Goal: Communication & Community: Answer question/provide support

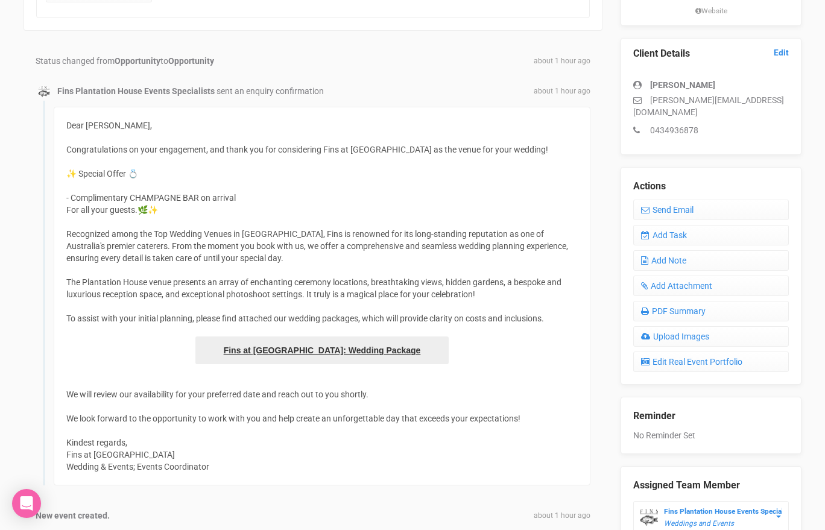
scroll to position [292, 0]
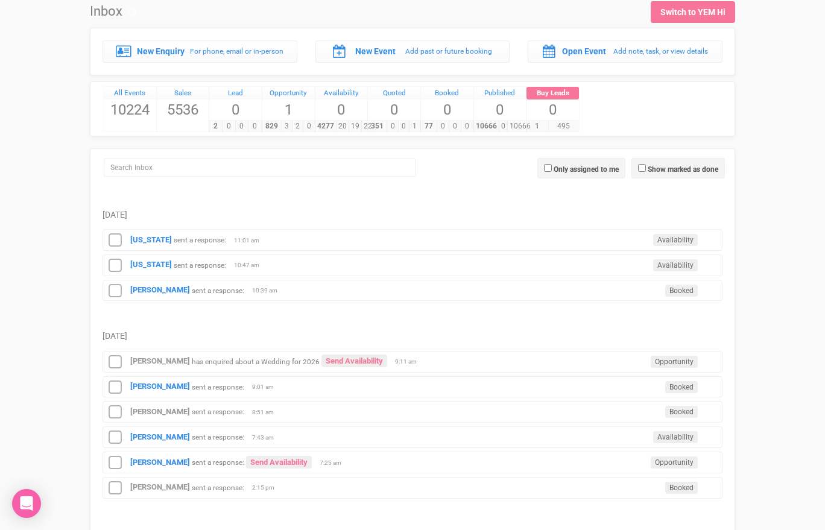
scroll to position [38, 0]
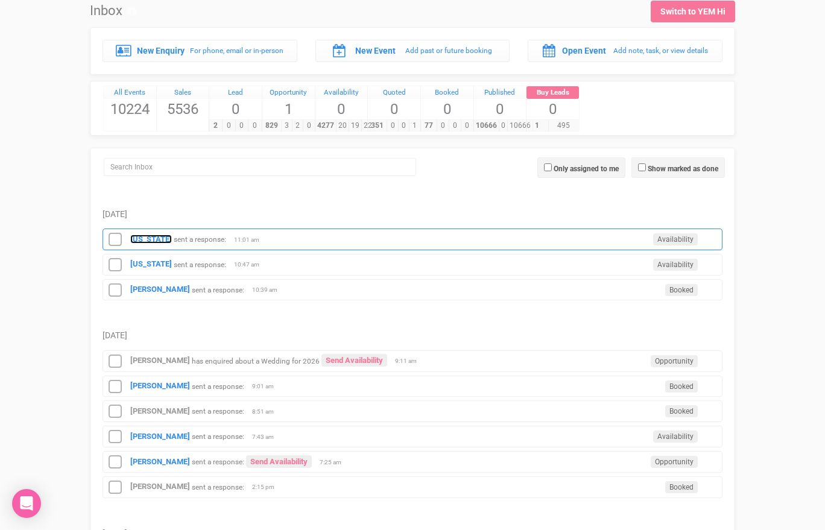
click at [155, 237] on strong "[US_STATE]" at bounding box center [151, 239] width 42 height 9
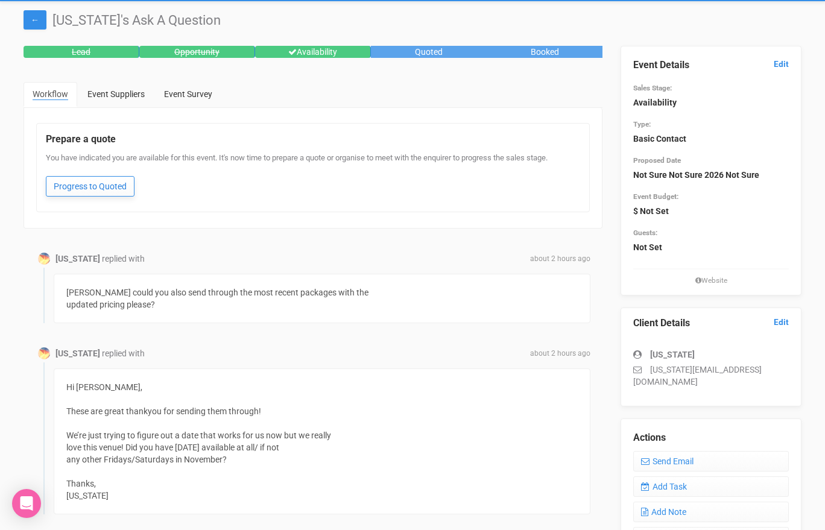
scroll to position [29, 0]
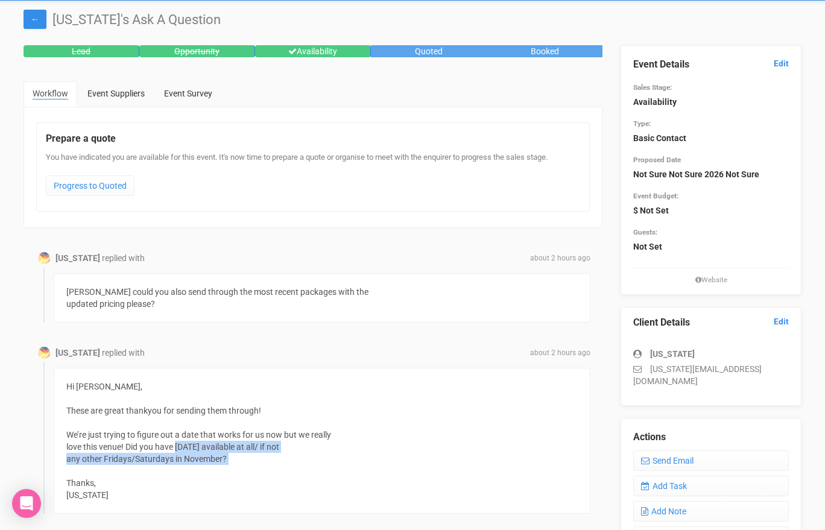
drag, startPoint x: 233, startPoint y: 465, endPoint x: 178, endPoint y: 447, distance: 58.3
click at [177, 447] on div "Hi Morgan, These are great thankyou for sending them through! We’re just trying…" at bounding box center [322, 441] width 537 height 146
copy div "November 1st 2026 available at all/ if not any other Fridays/Saturdays in Novem…"
click at [710, 450] on link "Send Email" at bounding box center [711, 460] width 156 height 21
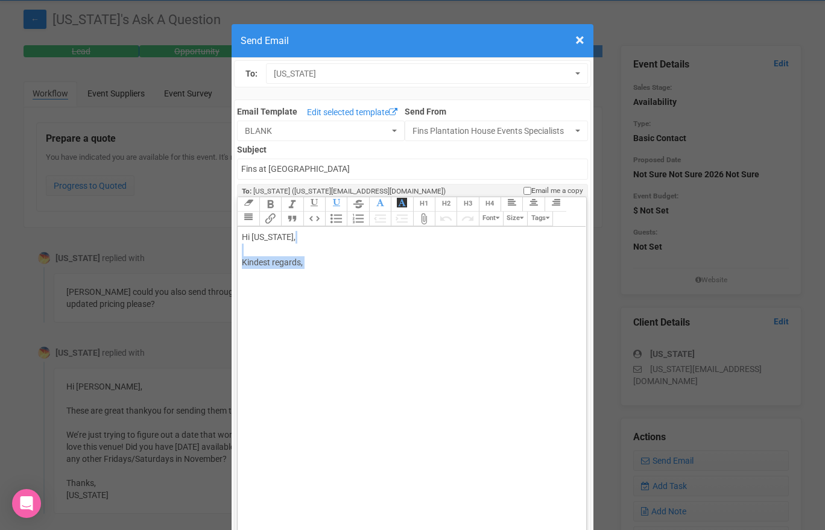
drag, startPoint x: 323, startPoint y: 276, endPoint x: 248, endPoint y: 251, distance: 78.7
click at [248, 251] on div "Hi Georgia, Kindest regards," at bounding box center [409, 262] width 335 height 63
paste trix-editor "span style="background-color: rgb(255, 255, 255); font-family: Roboto, Helvetic…"
click at [306, 236] on div "Hi Georgia, November 1st 2026 available at all/ if not any other Fridays/Saturd…" at bounding box center [409, 256] width 335 height 51
click at [241, 284] on trix-editor "Hi Georgia, Thanks for getting back to me. November 1st 2026 available at all/ …" at bounding box center [412, 386] width 348 height 318
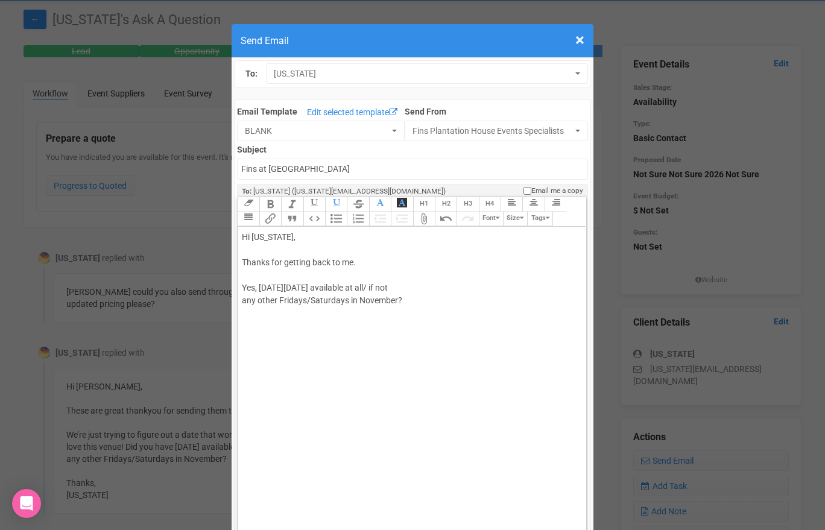
click at [367, 288] on span "November 1st 2026 available at all/ if not" at bounding box center [335, 288] width 104 height 10
click at [396, 286] on span "November 1st 2026 is available at all/ if not" at bounding box center [339, 288] width 112 height 10
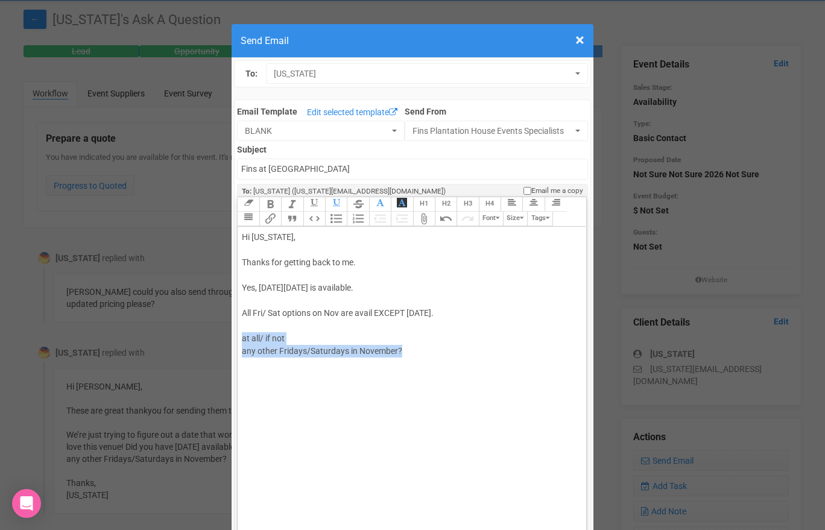
drag, startPoint x: 408, startPoint y: 352, endPoint x: 237, endPoint y: 337, distance: 171.3
paste trix-editor "<div>Hi Georgia,<br><br>Thanks for getting back to me.<br><br>Yes, Sunday <span…"
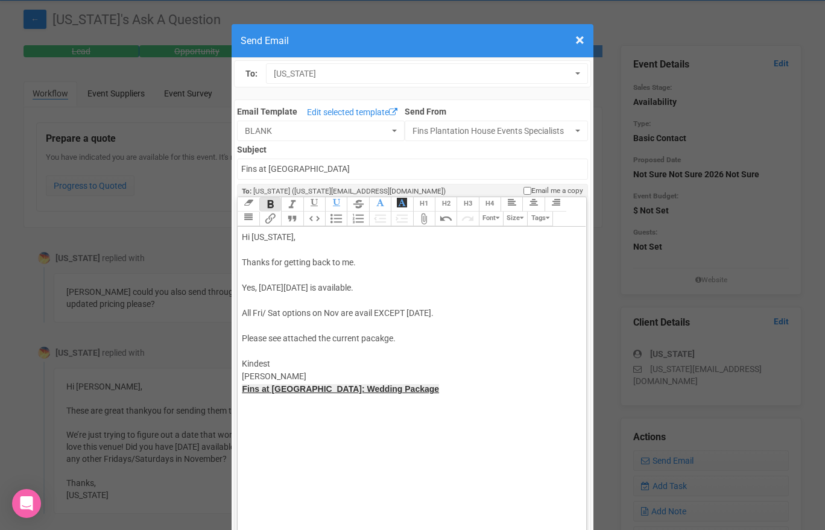
click at [278, 374] on div "Hi Georgia, Thanks for getting back to me. Yes, Sunday November 1st 2026 is ava…" at bounding box center [409, 319] width 335 height 177
type trix-editor "<div>Hi Georgia,<br><br>Thanks for getting back to me.<br><br>Yes, Sunday <span…"
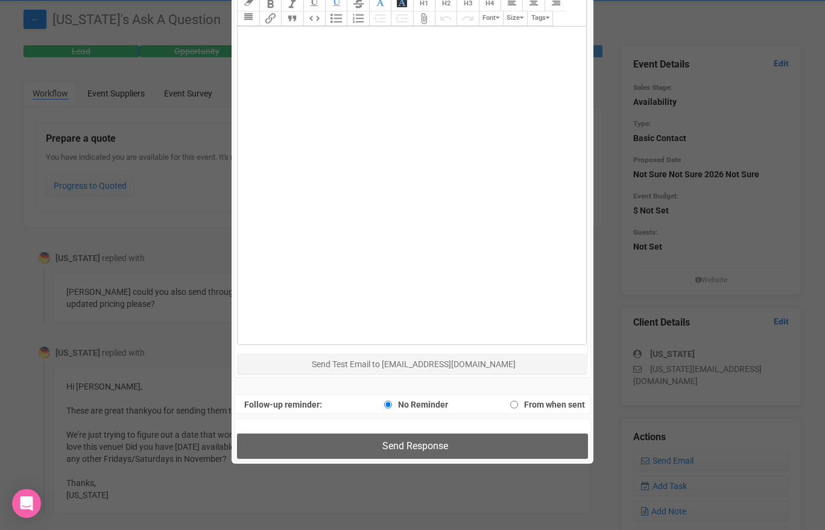
scroll to position [640, 0]
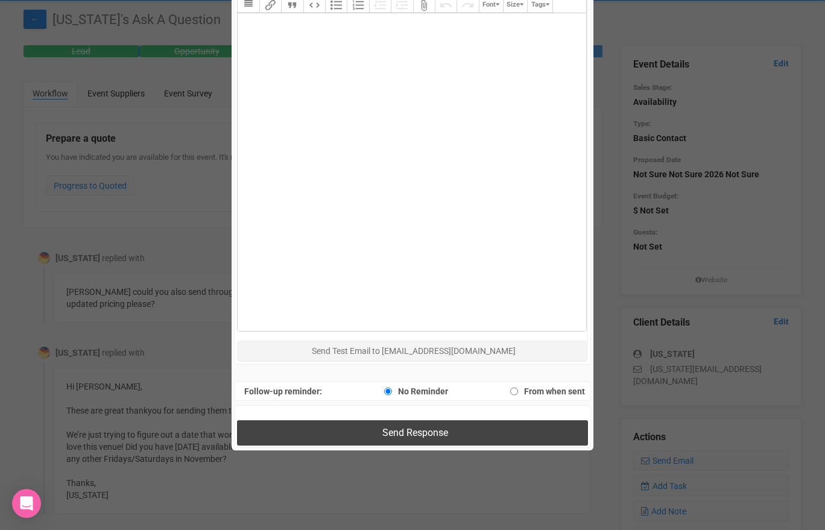
click at [324, 432] on button "Send Response" at bounding box center [412, 432] width 350 height 25
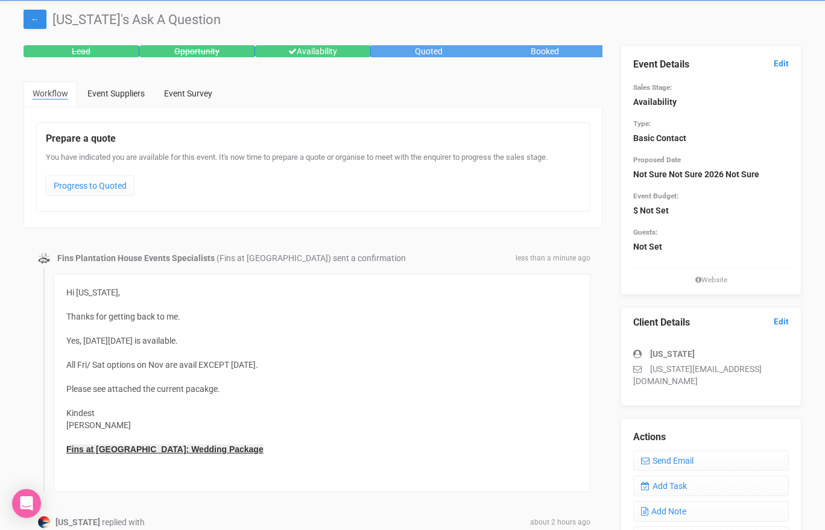
scroll to position [0, 0]
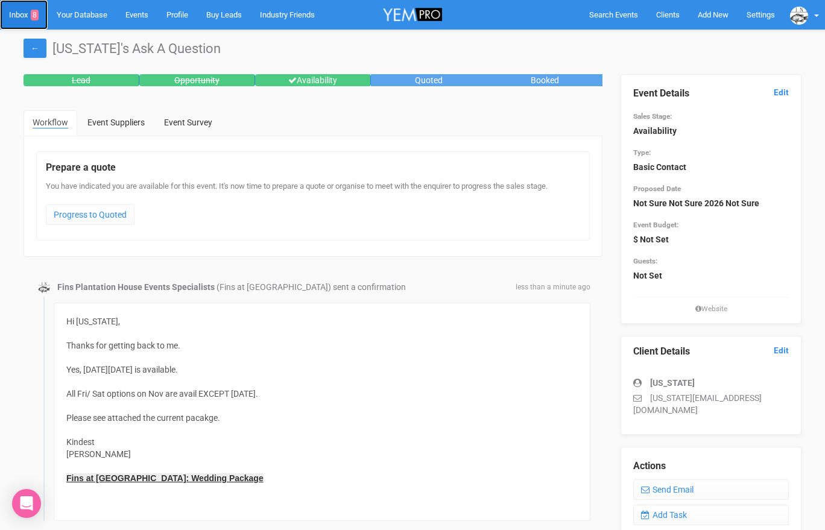
click at [17, 14] on link "Inbox 8" at bounding box center [24, 15] width 48 height 30
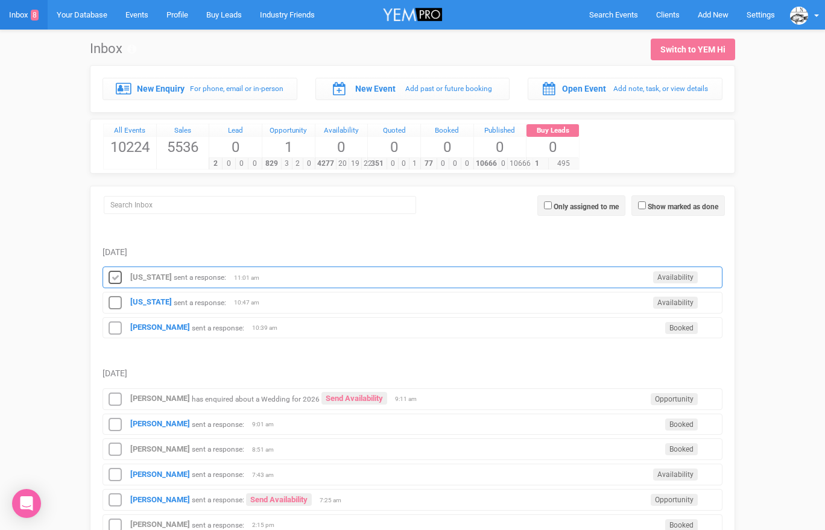
click at [117, 284] on icon at bounding box center [115, 278] width 18 height 16
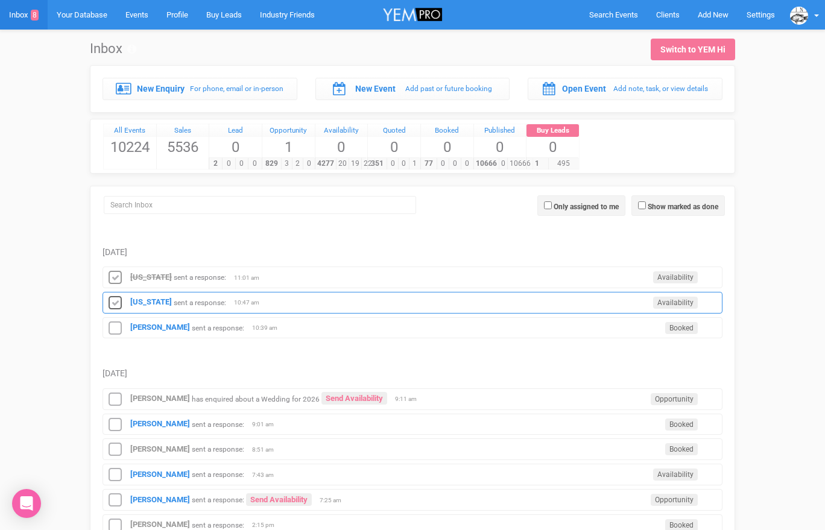
click at [116, 300] on icon at bounding box center [115, 303] width 18 height 16
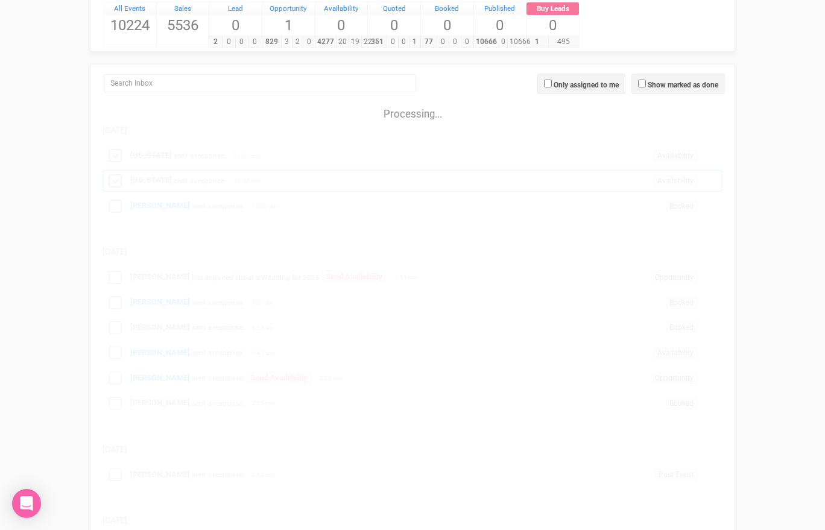
scroll to position [122, 0]
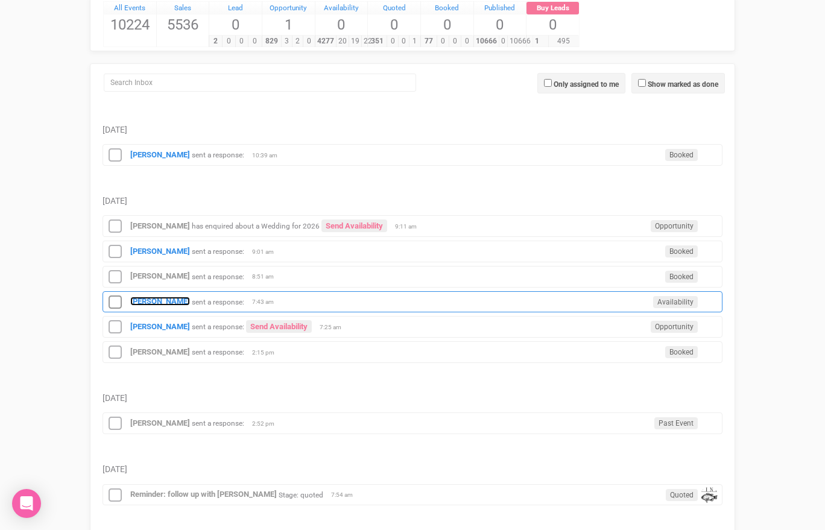
click at [137, 297] on strong "Selina McIntyre" at bounding box center [160, 301] width 60 height 9
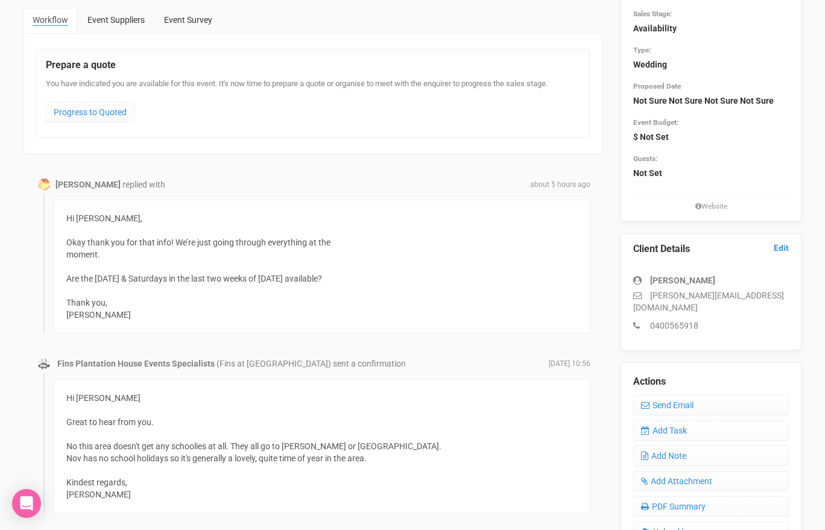
scroll to position [104, 0]
click at [651, 394] on link "Send Email" at bounding box center [711, 404] width 156 height 21
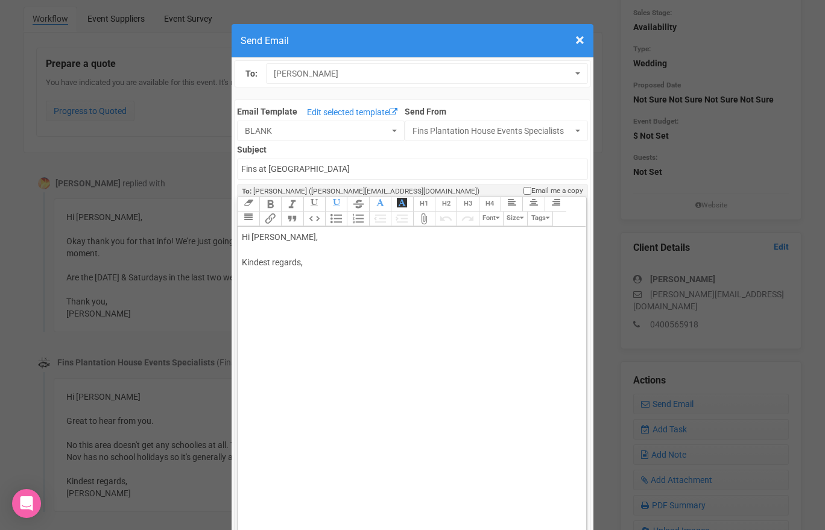
drag, startPoint x: 279, startPoint y: 235, endPoint x: 324, endPoint y: 233, distance: 45.3
click at [323, 235] on div "Hi Selina McIntyre, Kindest regards," at bounding box center [409, 262] width 335 height 63
click at [256, 364] on div "Hi Selina Yes they are: Fri 20th, Sat 21st Fri 27th, Sat 28th All available. Ki…" at bounding box center [409, 307] width 335 height 152
type trix-editor "<div>Hi Selina&nbsp;<br><br>Yes they are:<br><br>Fri 20th, Sat 21st<br>Fri 27th…"
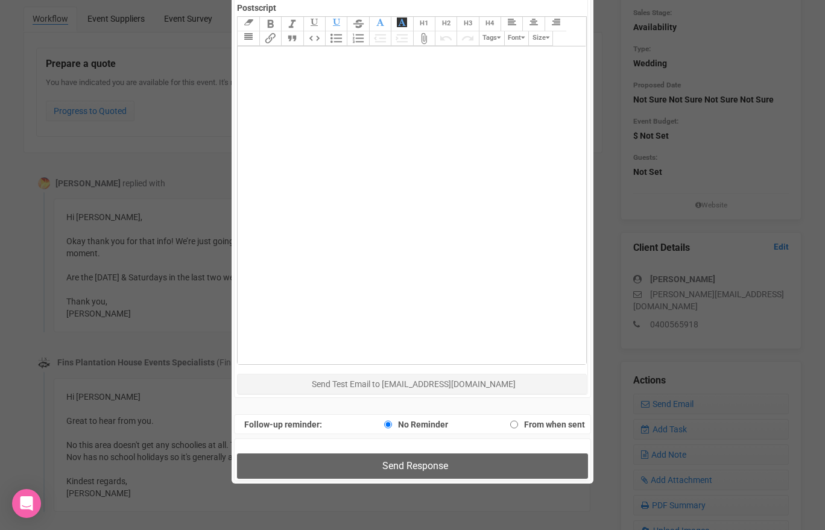
scroll to position [719, 0]
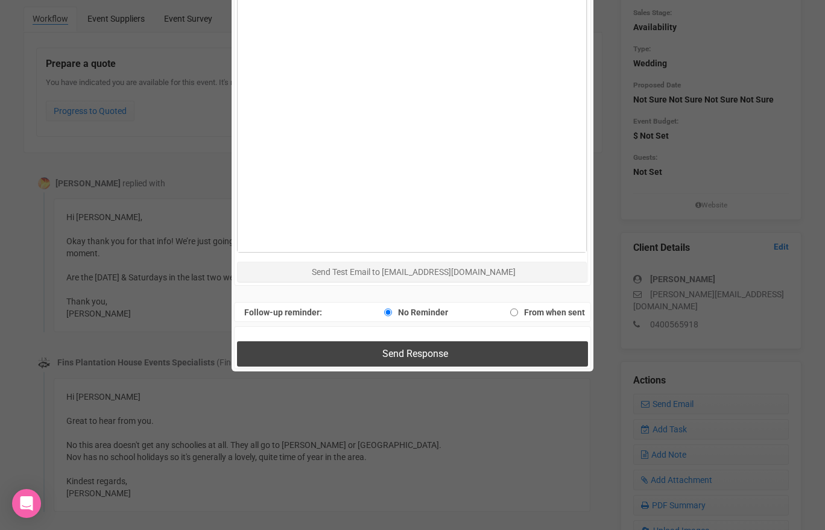
click at [321, 361] on button "Send Response" at bounding box center [412, 353] width 350 height 25
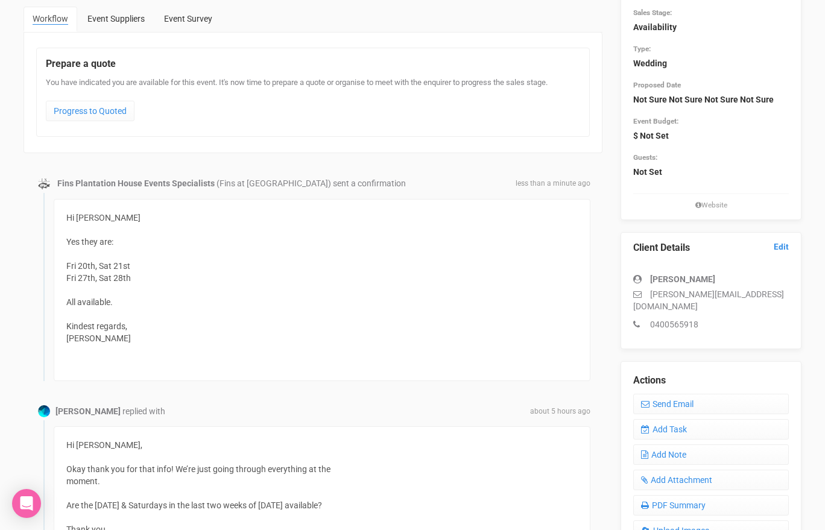
scroll to position [0, 0]
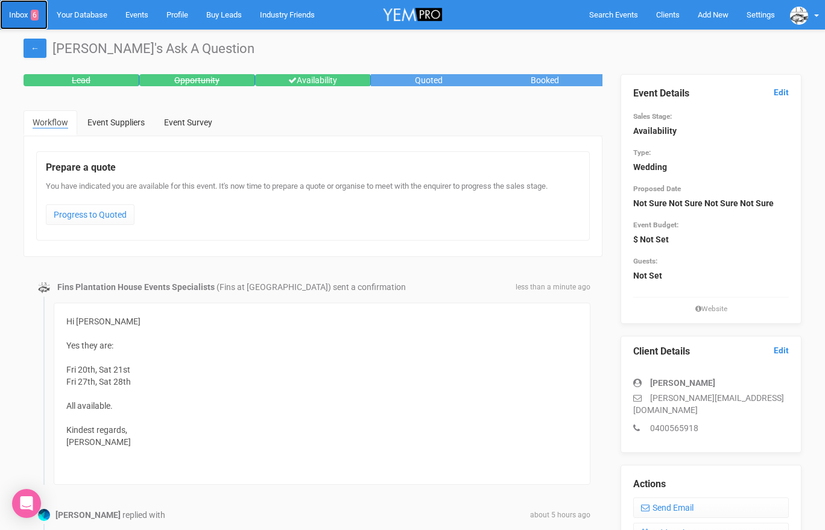
click at [14, 13] on link "Inbox 6" at bounding box center [24, 15] width 48 height 30
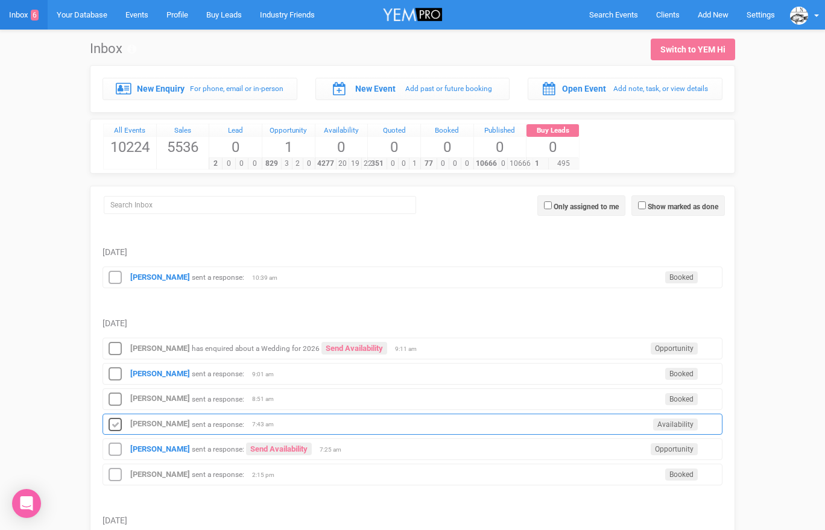
click at [115, 421] on icon at bounding box center [115, 425] width 18 height 16
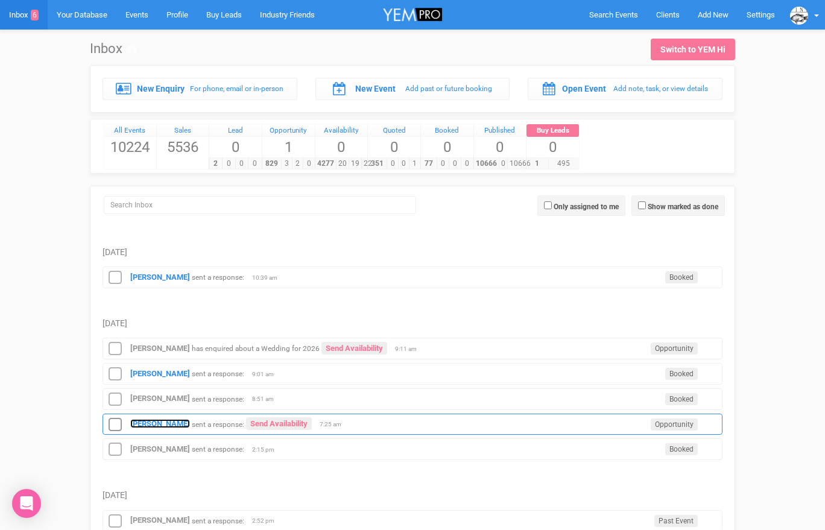
click at [144, 423] on strong "Brigitte Catalano" at bounding box center [160, 423] width 60 height 9
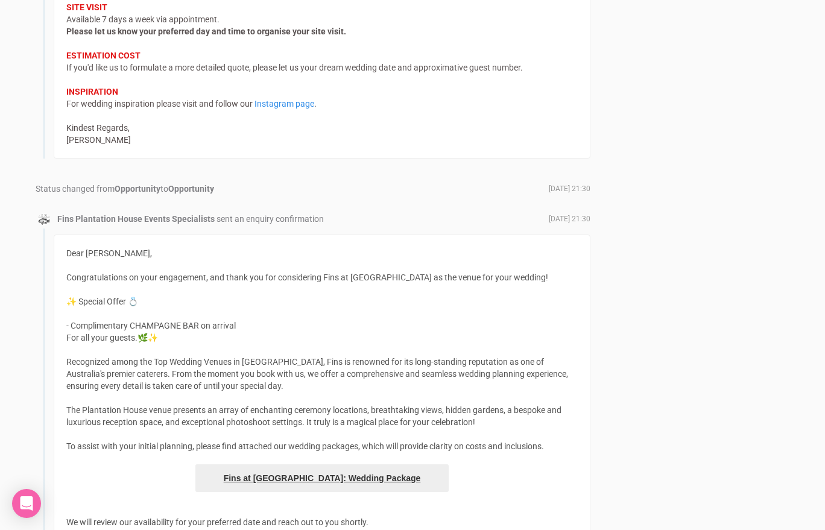
scroll to position [1049, 0]
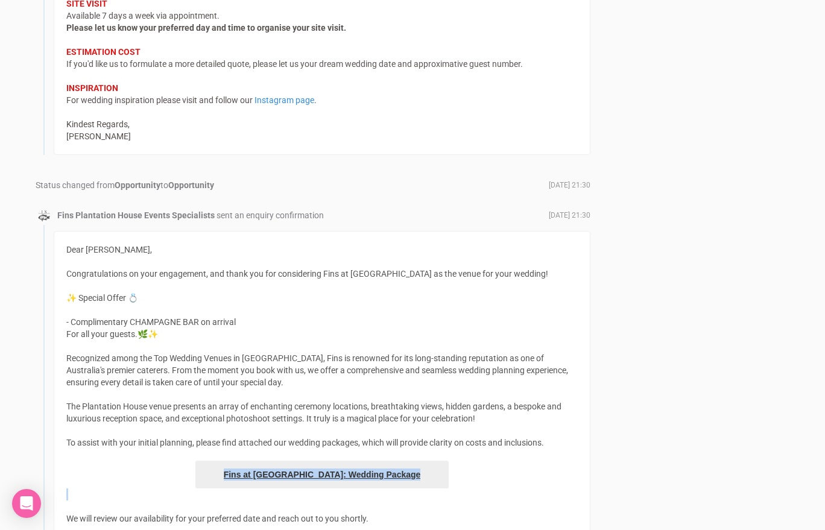
drag, startPoint x: 206, startPoint y: 500, endPoint x: 198, endPoint y: 471, distance: 30.6
click at [198, 471] on div "Dear Brigitte, Congratulations on your engagement, and thank you for considerin…" at bounding box center [322, 420] width 537 height 379
copy div "Fins at [GEOGRAPHIC_DATA]: Wedding Package"
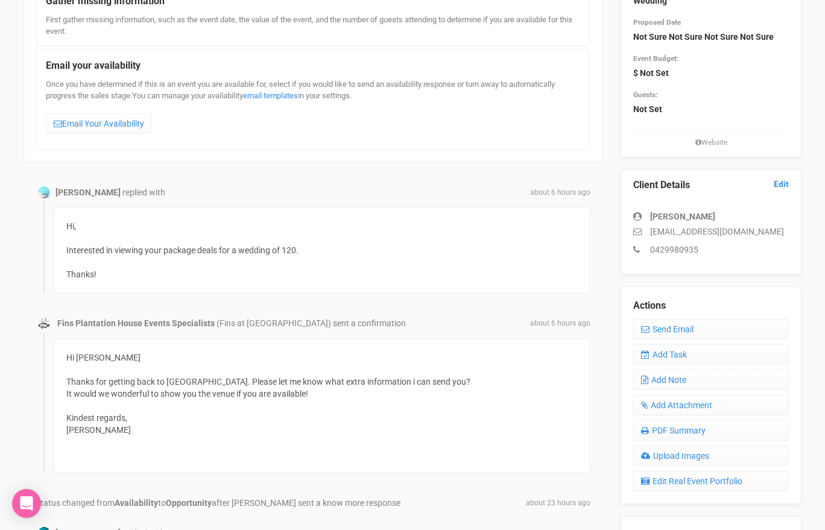
scroll to position [0, 0]
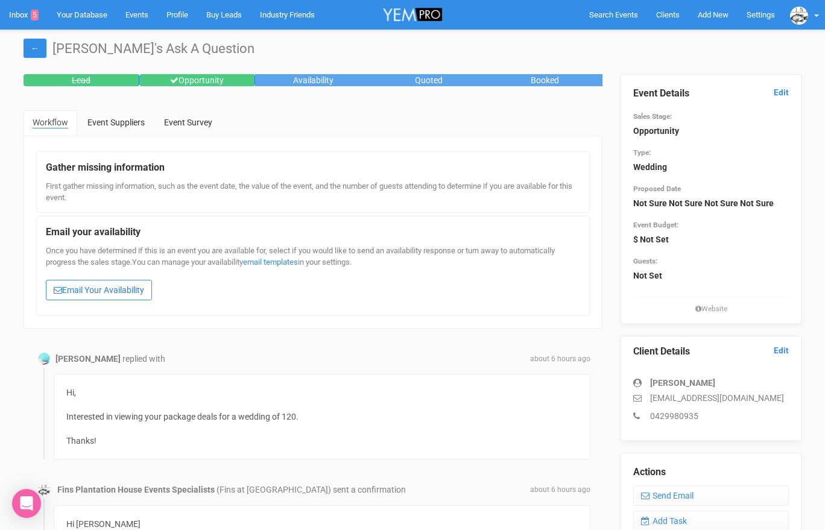
click at [144, 287] on link "Email Your Availability" at bounding box center [99, 290] width 106 height 21
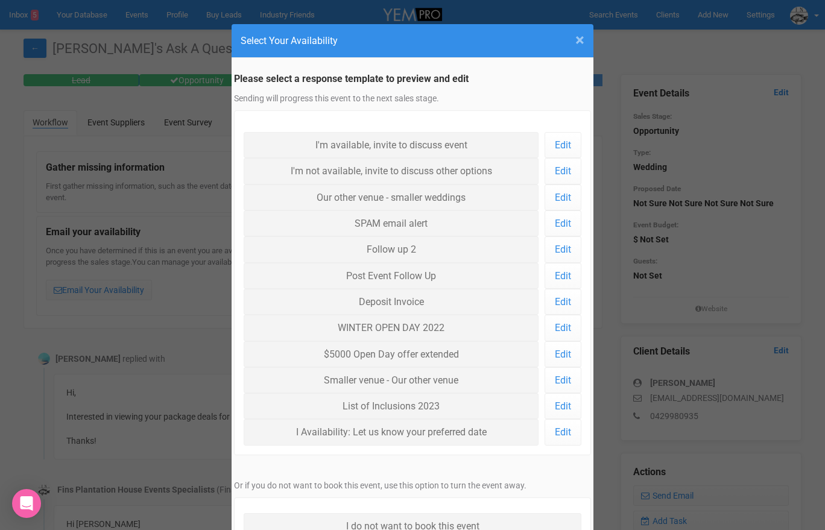
click at [577, 40] on span "×" at bounding box center [579, 40] width 9 height 20
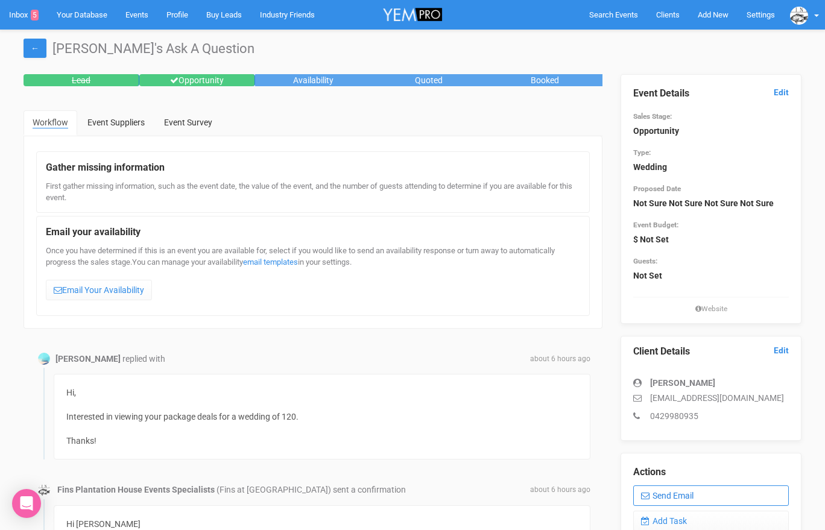
click at [677, 494] on link "Send Email" at bounding box center [711, 495] width 156 height 21
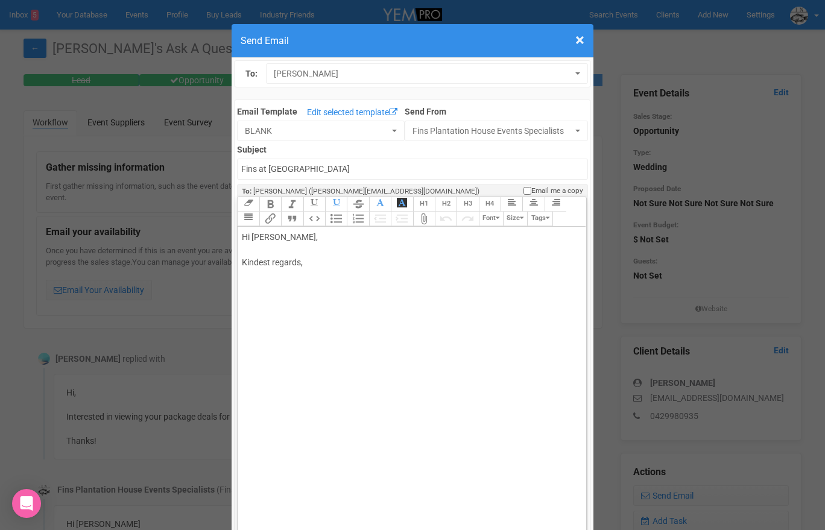
drag, startPoint x: 281, startPoint y: 236, endPoint x: 315, endPoint y: 236, distance: 34.4
click at [315, 236] on div "Hi Brigitte Catalano, Kindest regards," at bounding box center [409, 262] width 335 height 63
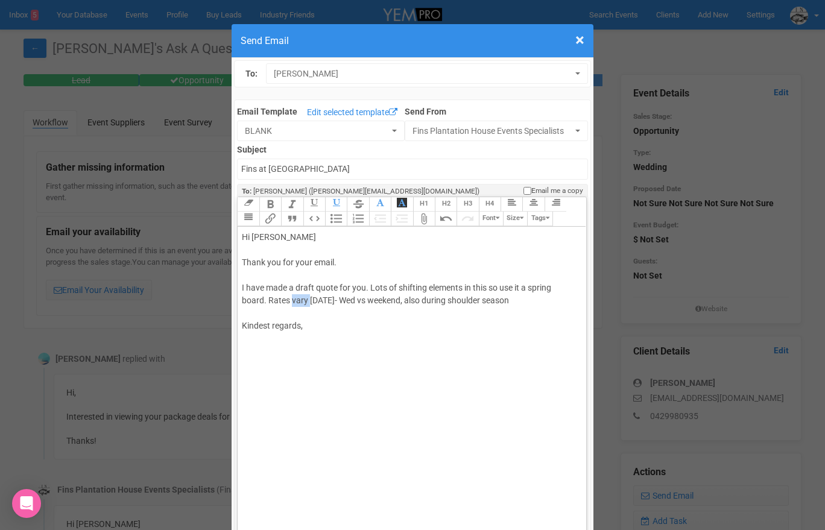
drag, startPoint x: 308, startPoint y: 299, endPoint x: 292, endPoint y: 300, distance: 16.3
click at [292, 300] on div "Hi Brigitte Thank you for your email. I have made a draft quote for you. Lots o…" at bounding box center [409, 294] width 335 height 127
click at [533, 302] on div "Hi Brigitte Thank you for your email. I have made a draft quote for you. Lots o…" at bounding box center [409, 294] width 335 height 127
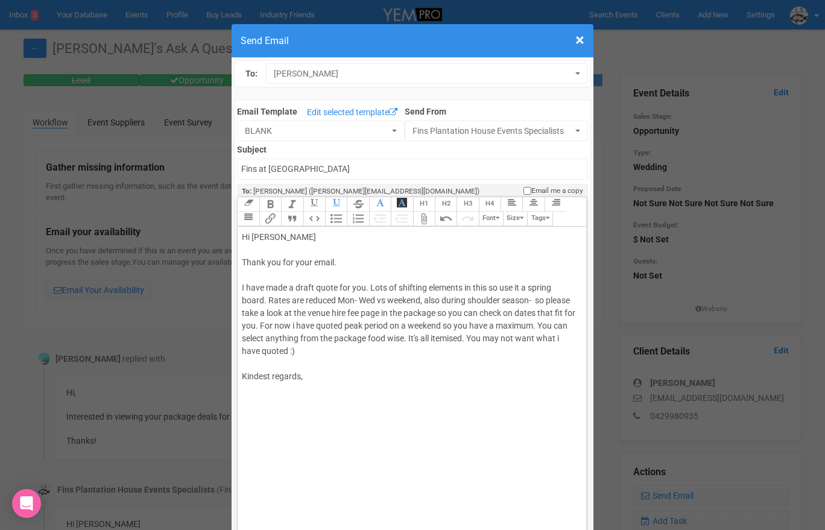
click at [306, 365] on div "Hi Brigitte Thank you for your email. I have made a draft quote for you. Lots o…" at bounding box center [409, 319] width 335 height 177
click at [297, 417] on div "Hi Brigitte Thank you for your email. I have made a draft quote for you. Lots o…" at bounding box center [409, 332] width 335 height 203
paste trix-editor "<br><br>Thank you for your email.<br><br>I have made a draft quote for you. Lot…"
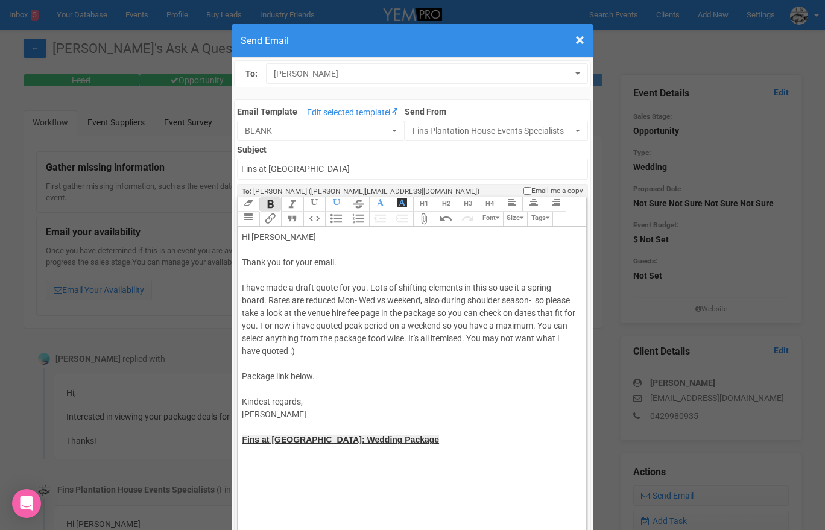
type trix-editor "<div>Hi Brigitte <br><br>Thank you for your email.<br><br>I have made a draft q…"
drag, startPoint x: 339, startPoint y: 74, endPoint x: 268, endPoint y: 77, distance: 71.2
click at [271, 77] on button "Brigitte Catalano" at bounding box center [426, 73] width 321 height 21
click at [309, 458] on div "Hi Brigitte Thank you for your email. I have made a draft quote for you. Lots o…" at bounding box center [409, 357] width 335 height 253
click at [359, 222] on trix-toolbar "Link Unlink Bold Italic Strikethrough H1 H2 H3 H4 Link Quote Code Bullets Numbe…" at bounding box center [411, 212] width 348 height 30
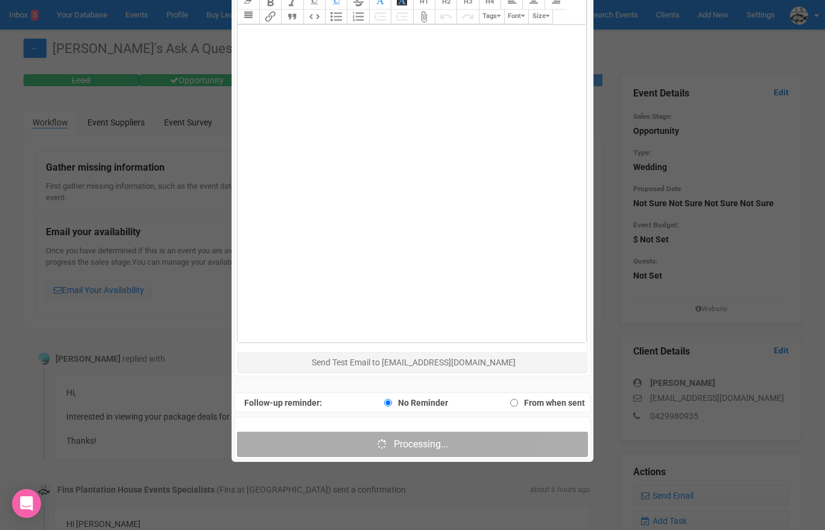
scroll to position [649, 0]
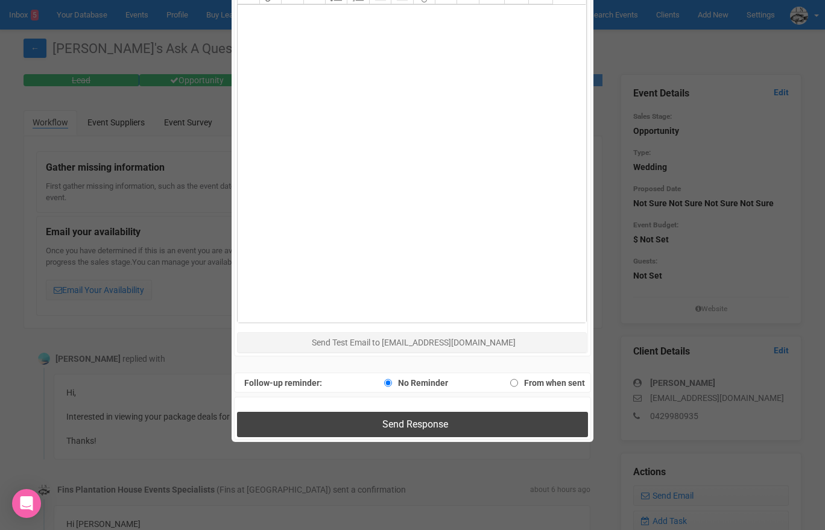
click at [334, 426] on button "Send Response" at bounding box center [412, 424] width 350 height 25
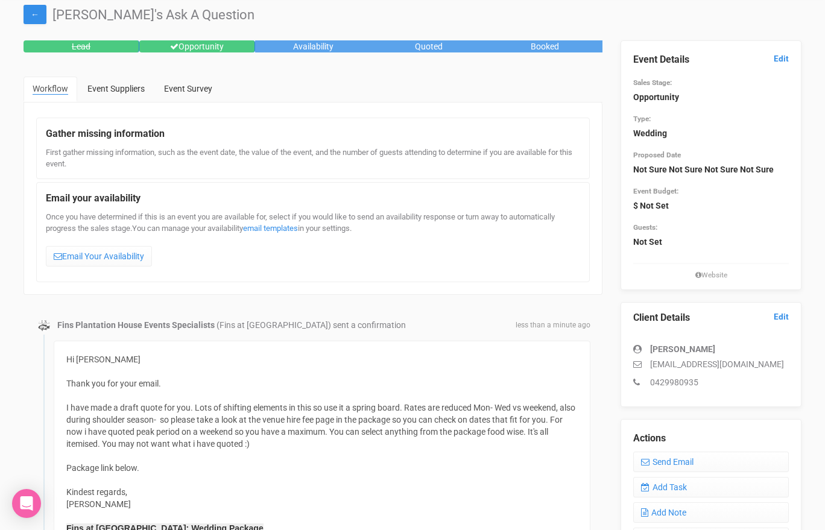
scroll to position [0, 0]
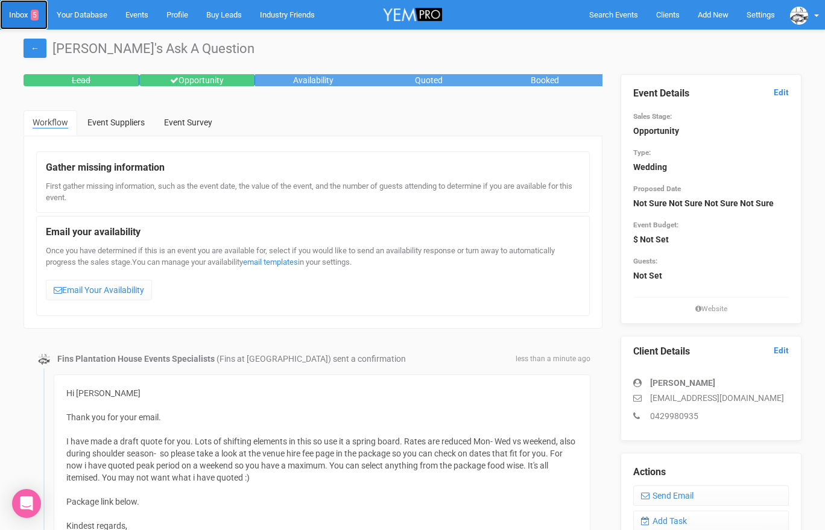
click at [16, 11] on link "Inbox 5" at bounding box center [24, 15] width 48 height 30
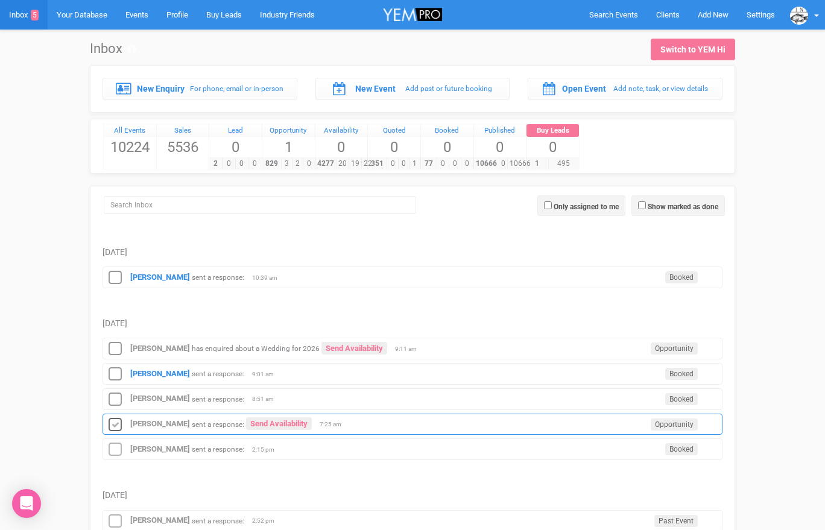
click at [110, 426] on icon at bounding box center [115, 425] width 18 height 16
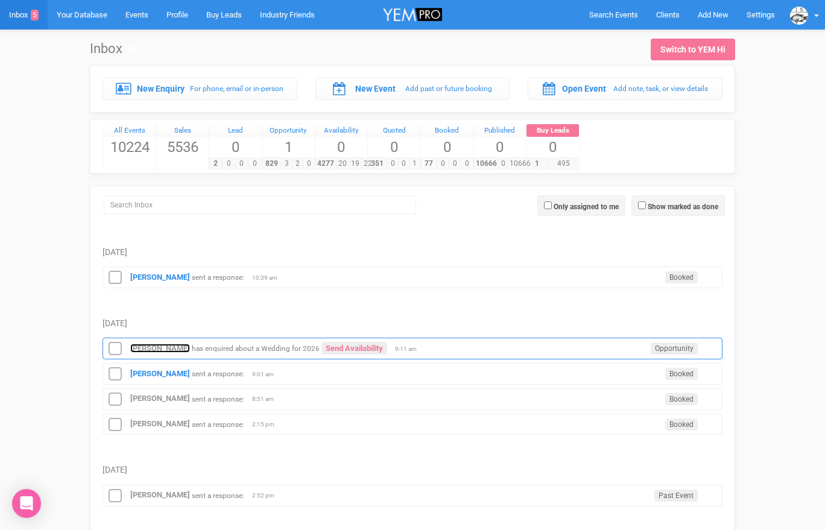
click at [169, 347] on strong "[PERSON_NAME]" at bounding box center [160, 348] width 60 height 9
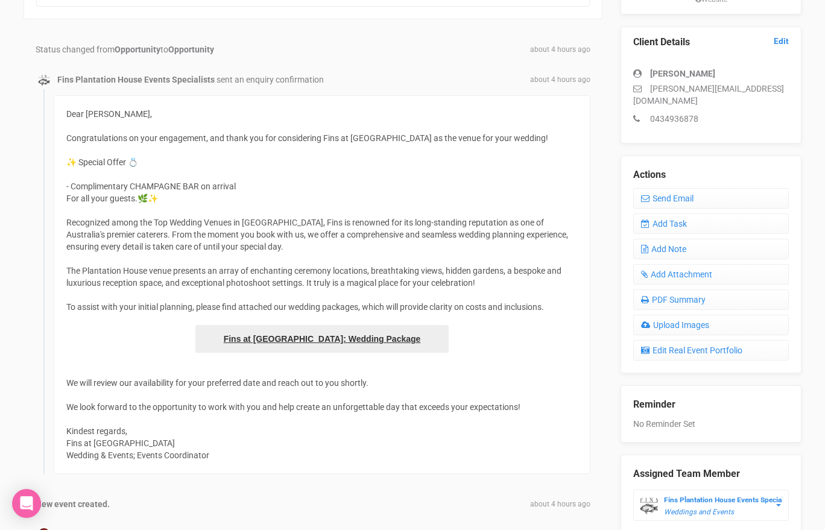
scroll to position [250, 0]
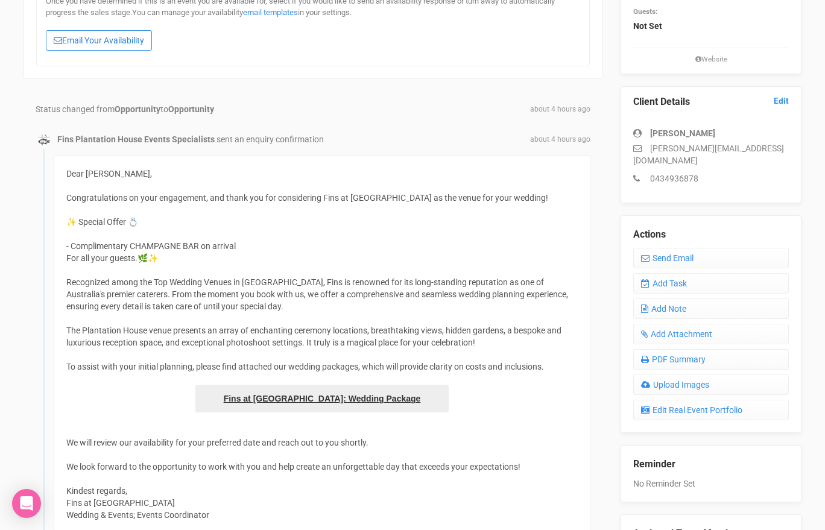
click at [127, 43] on link "Email Your Availability" at bounding box center [99, 40] width 106 height 21
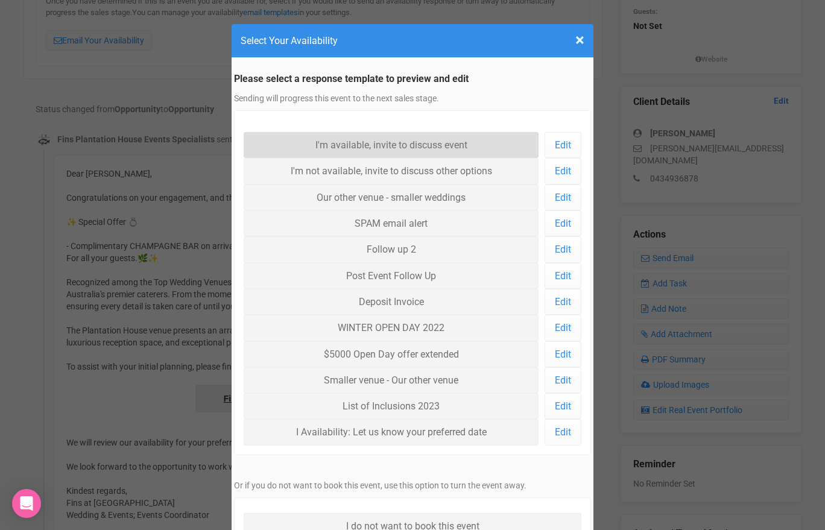
click at [264, 148] on link "I'm available, invite to discuss event" at bounding box center [391, 145] width 295 height 26
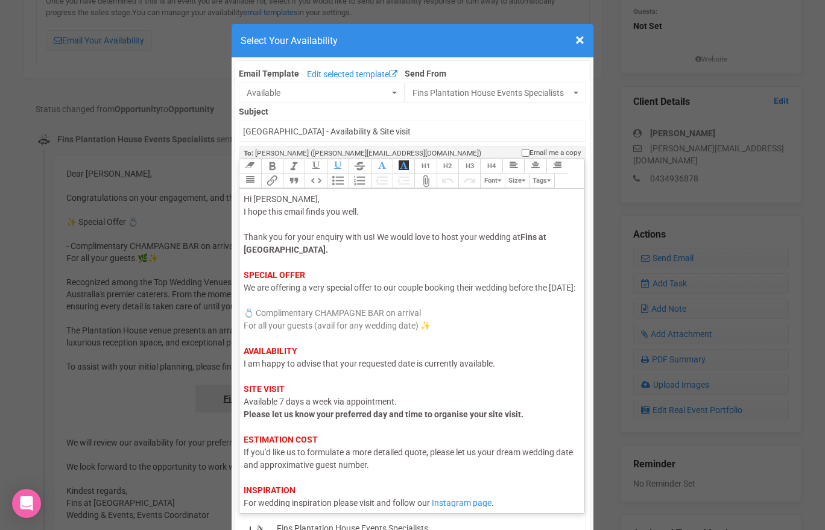
drag, startPoint x: 283, startPoint y: 302, endPoint x: 246, endPoint y: 301, distance: 36.8
click at [246, 292] on span "We are offering a very special offer to our couple booking their wedding before…" at bounding box center [410, 288] width 332 height 10
click at [259, 368] on span "I am happy to advise that your requested date is currently available." at bounding box center [369, 364] width 251 height 10
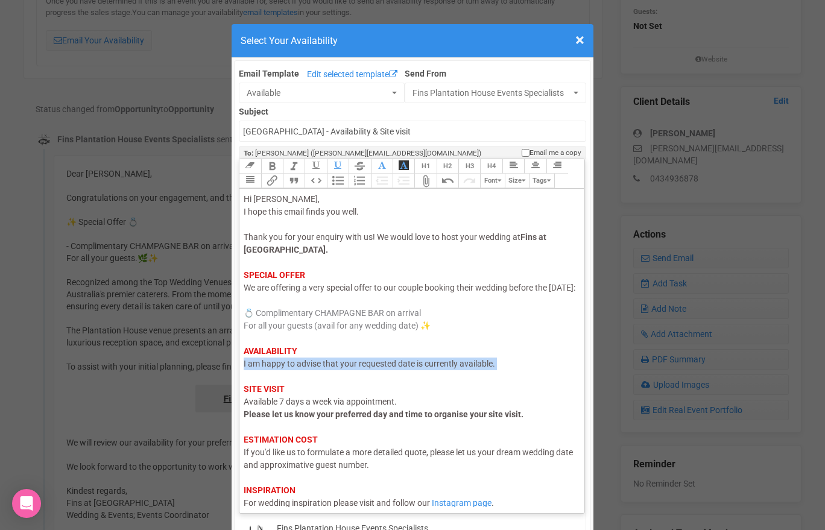
click at [259, 368] on span "I am happy to advise that your requested date is currently available." at bounding box center [369, 364] width 251 height 10
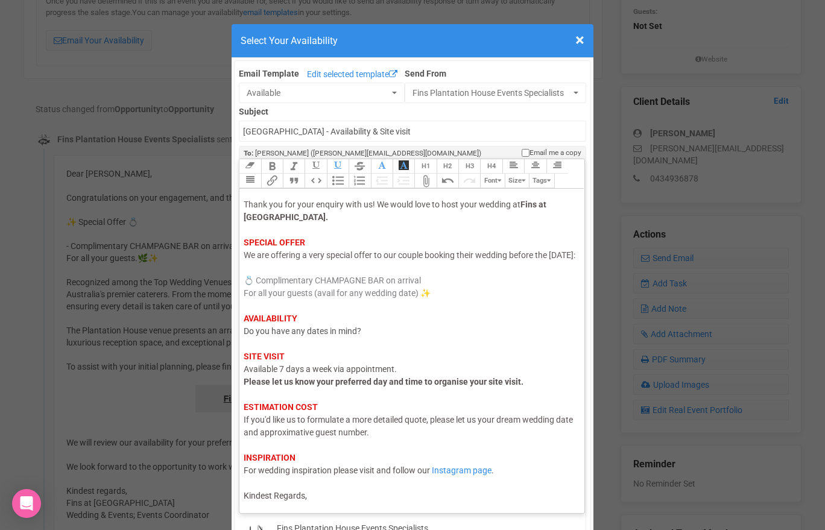
scroll to position [1, 0]
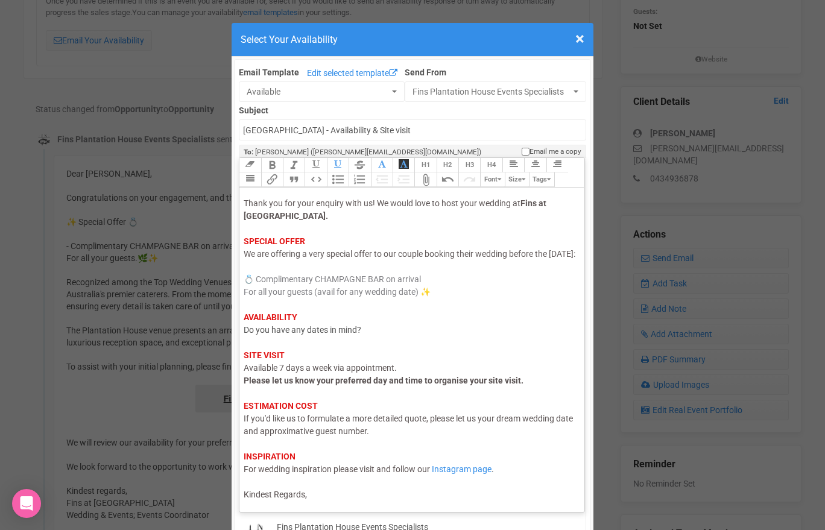
click at [329, 499] on div "Hi Kate, I hope this email finds you well. Thank you for your enquiry with us! …" at bounding box center [410, 330] width 332 height 342
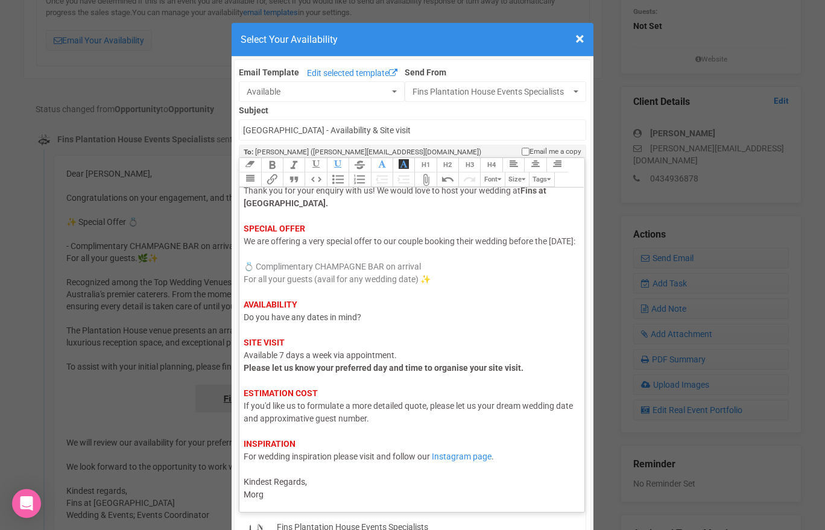
type trix-editor "<div><span style="color: rgb(95, 88, 88);">Hi Kate,</span><br><span style="colo…"
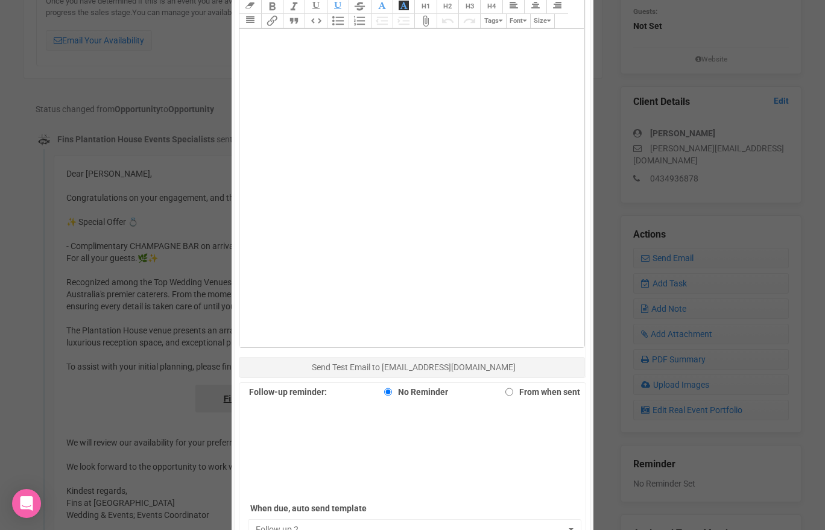
scroll to position [640, 0]
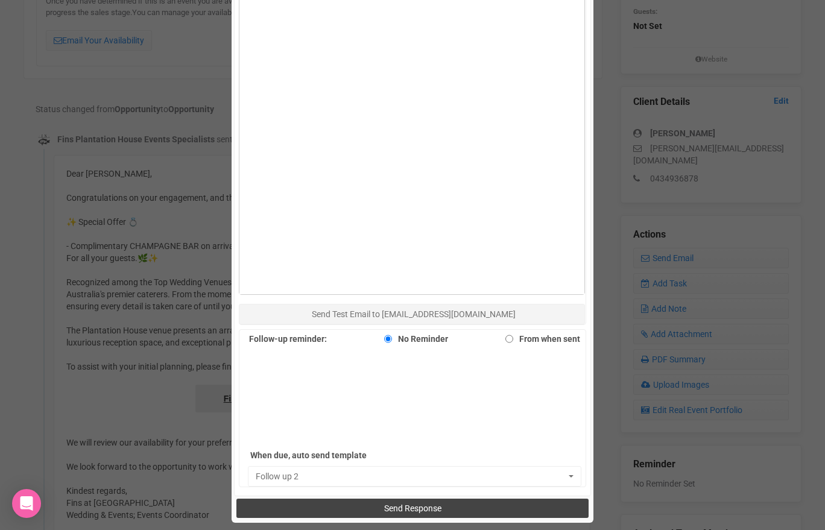
click at [392, 508] on span "Send Response" at bounding box center [412, 508] width 57 height 10
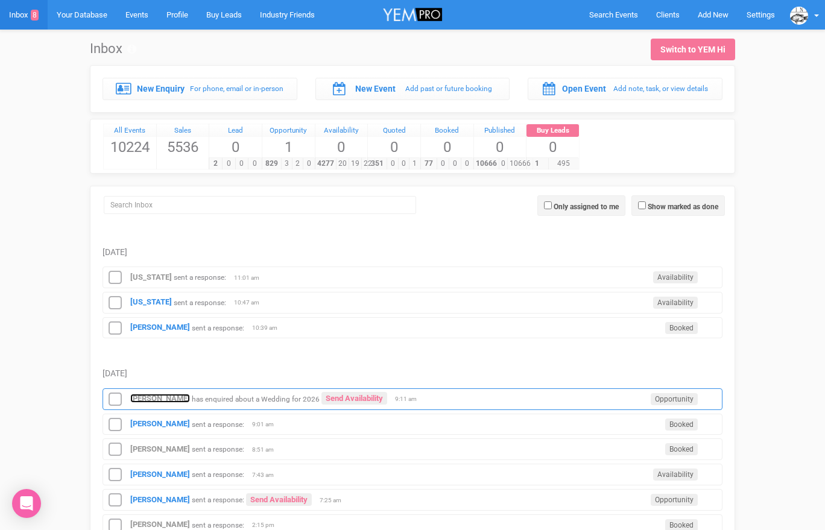
click at [151, 397] on strong "[PERSON_NAME]" at bounding box center [160, 398] width 60 height 9
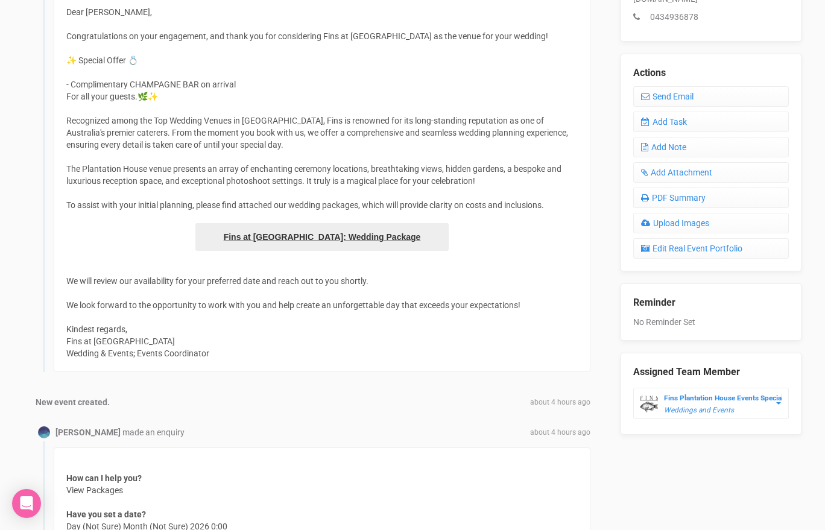
scroll to position [449, 0]
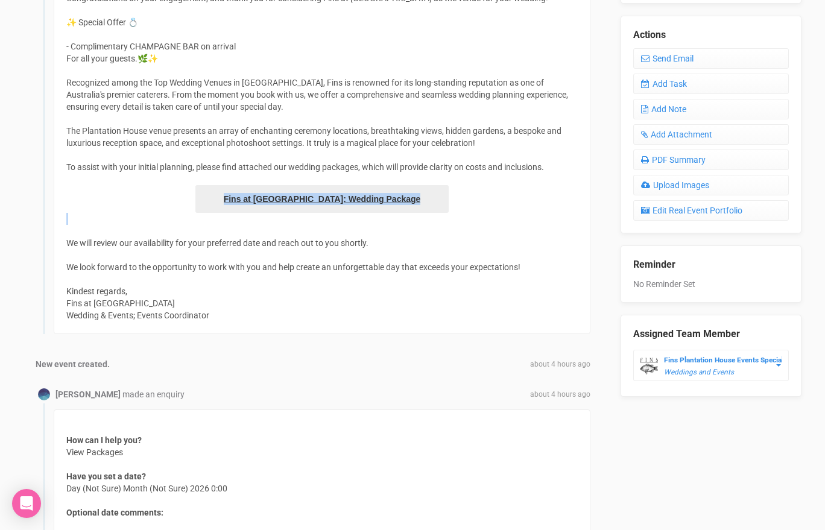
drag, startPoint x: 245, startPoint y: 227, endPoint x: 222, endPoint y: 194, distance: 40.7
click at [222, 194] on div "Dear [PERSON_NAME], Congratulations on your engagement, and thank you for consi…" at bounding box center [322, 144] width 537 height 379
copy div "Fins at [GEOGRAPHIC_DATA]: Wedding Package"
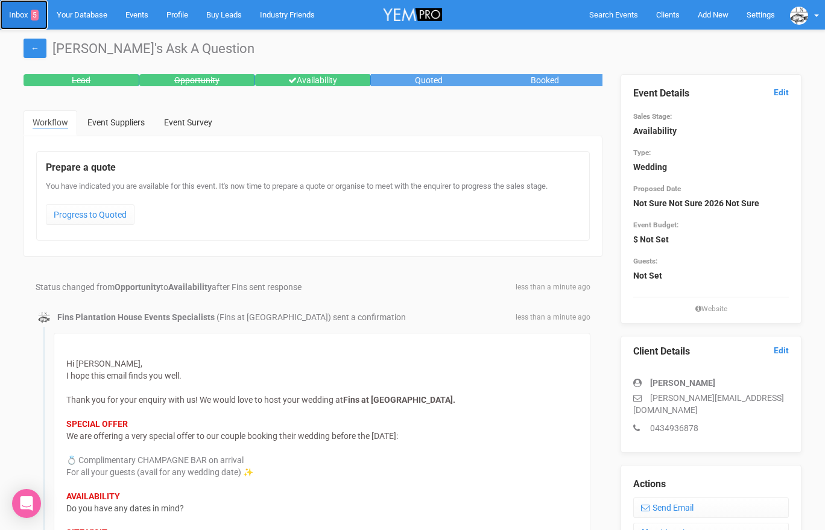
click at [25, 18] on link "Inbox 5" at bounding box center [24, 15] width 48 height 30
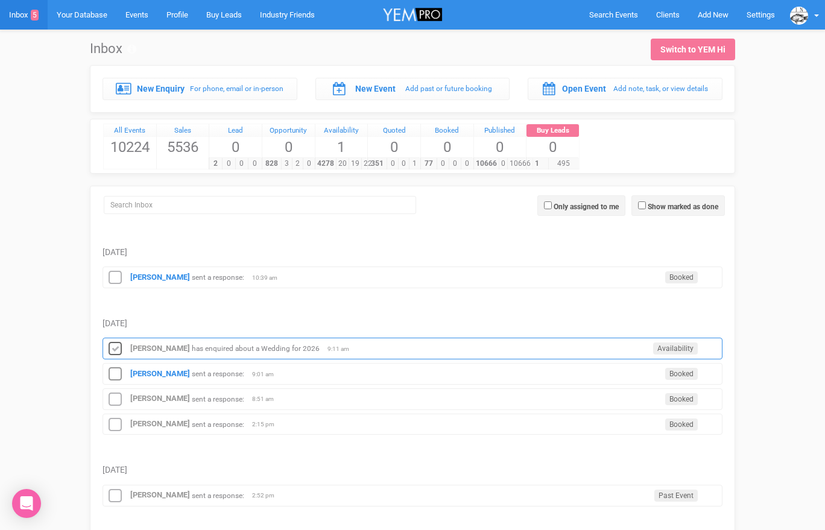
click at [118, 342] on icon at bounding box center [115, 349] width 18 height 16
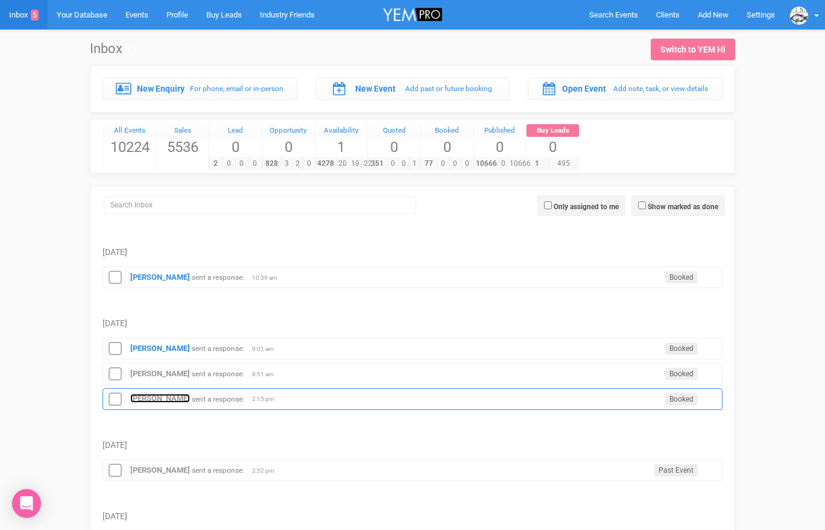
click at [148, 402] on strong "[PERSON_NAME]" at bounding box center [160, 398] width 60 height 9
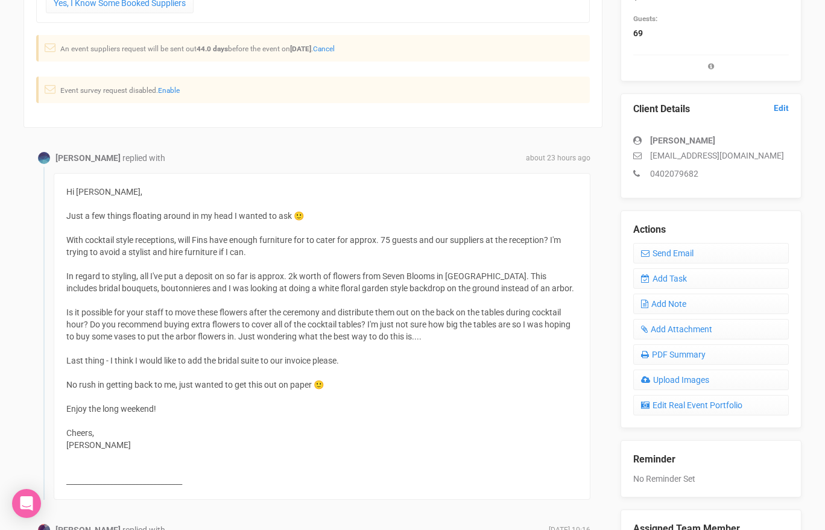
scroll to position [289, 0]
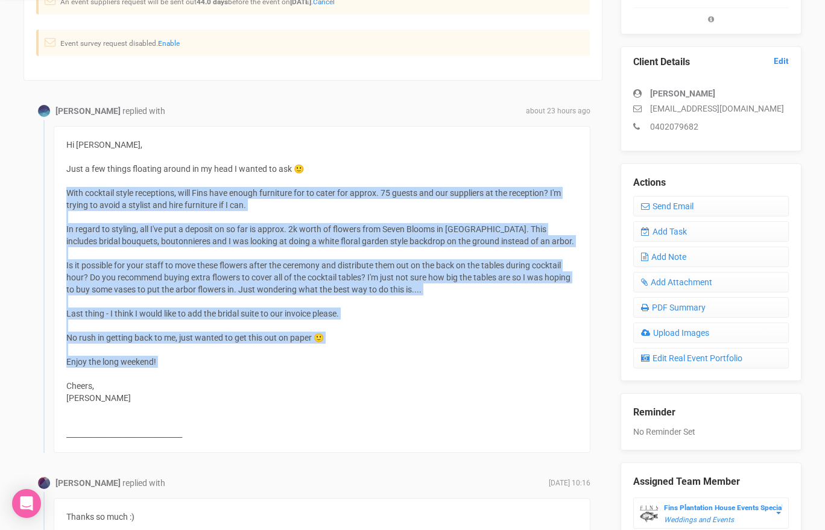
drag, startPoint x: 166, startPoint y: 370, endPoint x: 65, endPoint y: 195, distance: 201.8
click at [65, 195] on div "Hi Morgan, Just a few things floating around in my head I wanted to ask 🙂 With …" at bounding box center [322, 289] width 537 height 327
copy div "With cocktail style receptions, will Fins have enough furniture for to cater fo…"
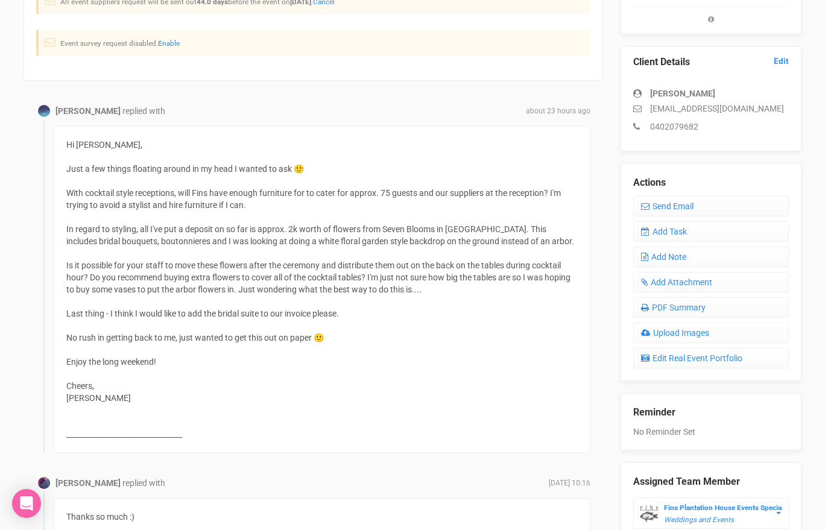
click at [417, 166] on div "Hi Morgan, Just a few things floating around in my head I wanted to ask 🙂 With …" at bounding box center [322, 289] width 537 height 327
click at [655, 211] on link "Send Email" at bounding box center [711, 206] width 156 height 21
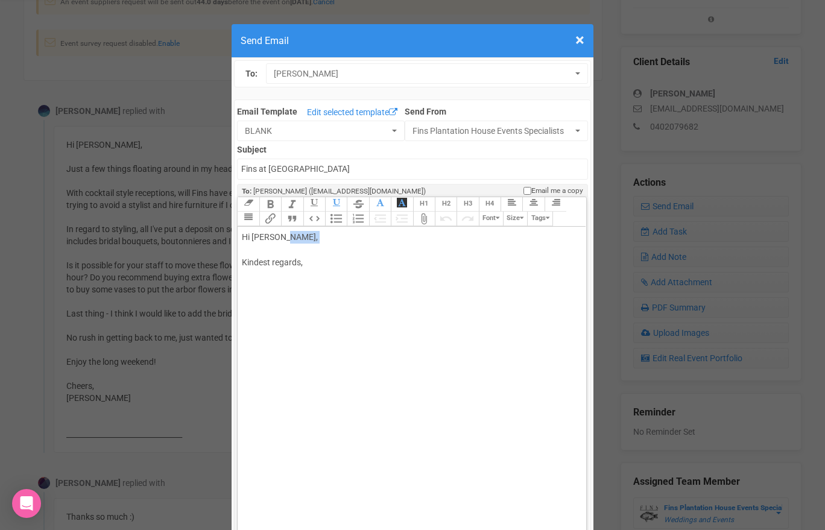
drag, startPoint x: 284, startPoint y: 240, endPoint x: 316, endPoint y: 256, distance: 35.6
click at [316, 256] on div "Hi Jessica Clarke, Kindest regards," at bounding box center [409, 262] width 335 height 63
paste trix-editor "<br><br><span style="background-color: rgb(255, 255, 255); font-family: Roboto,…"
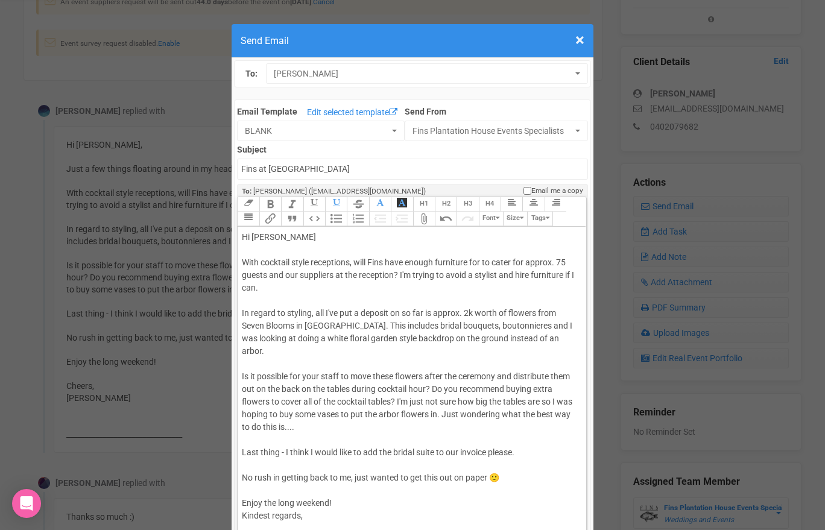
click at [332, 255] on div "Hi Jessica With cocktail style receptions, will Fins have enough furniture for …" at bounding box center [409, 389] width 335 height 317
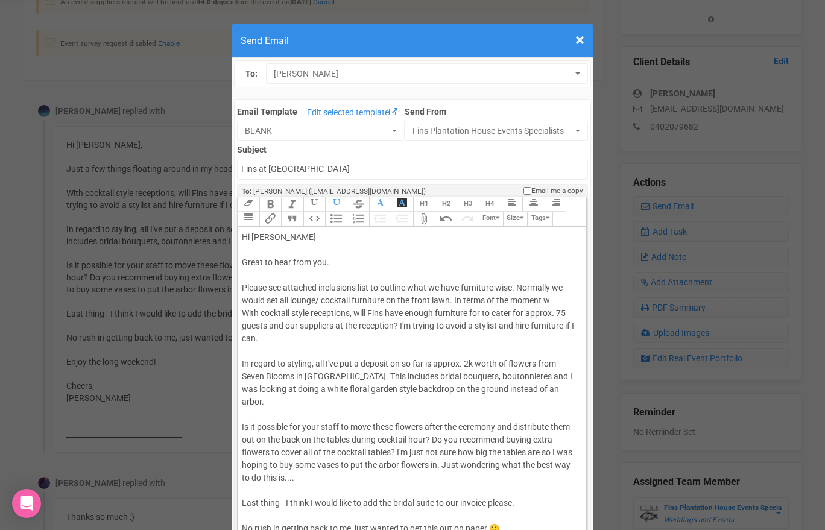
click at [457, 298] on div "Hi Jessica Great to hear from you. Please see attached inclusions list to outli…" at bounding box center [409, 414] width 335 height 367
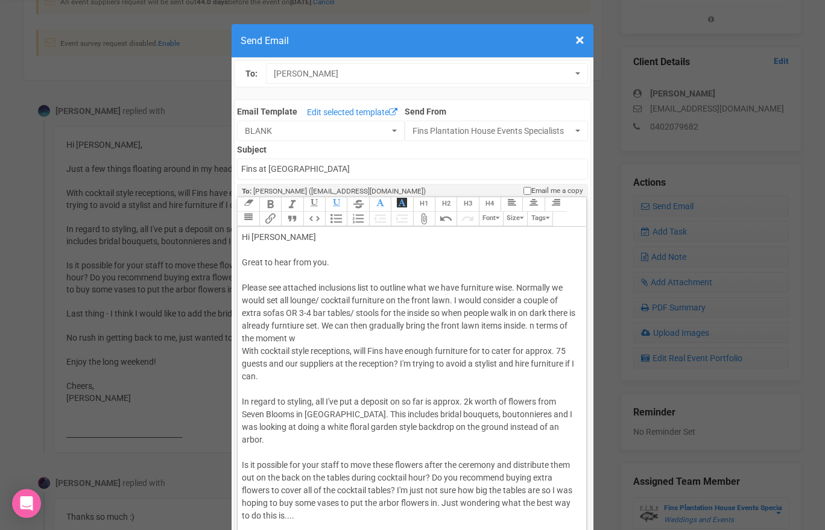
click at [314, 339] on div "Hi Jessica Great to hear from you. Please see attached inclusions list to outli…" at bounding box center [409, 433] width 335 height 405
click at [325, 323] on div "Hi Jessica Great to hear from you. Please see attached inclusions list to outli…" at bounding box center [409, 433] width 335 height 405
drag, startPoint x: 540, startPoint y: 327, endPoint x: 539, endPoint y: 336, distance: 9.1
click at [539, 336] on div "Hi Jessica Great to hear from you. Please see attached inclusions list to outli…" at bounding box center [409, 433] width 335 height 405
click at [350, 335] on div "Hi Jessica Great to hear from you. Please see attached inclusions list to outli…" at bounding box center [409, 433] width 335 height 405
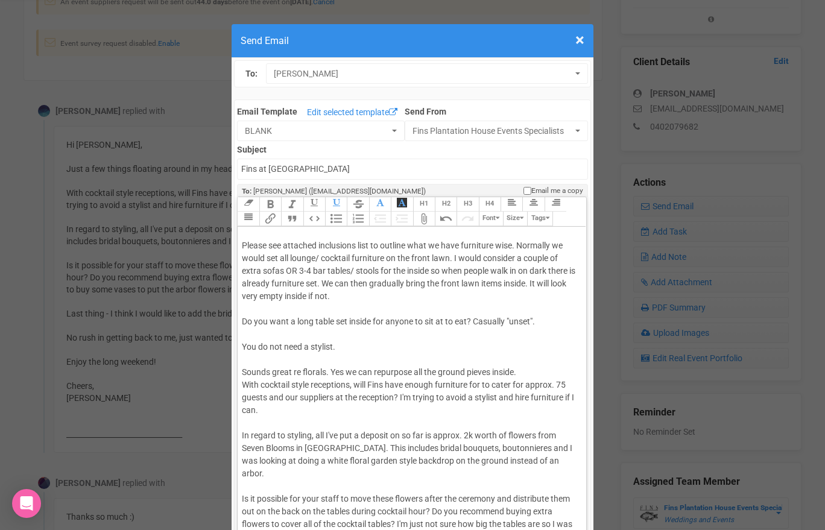
scroll to position [47, 0]
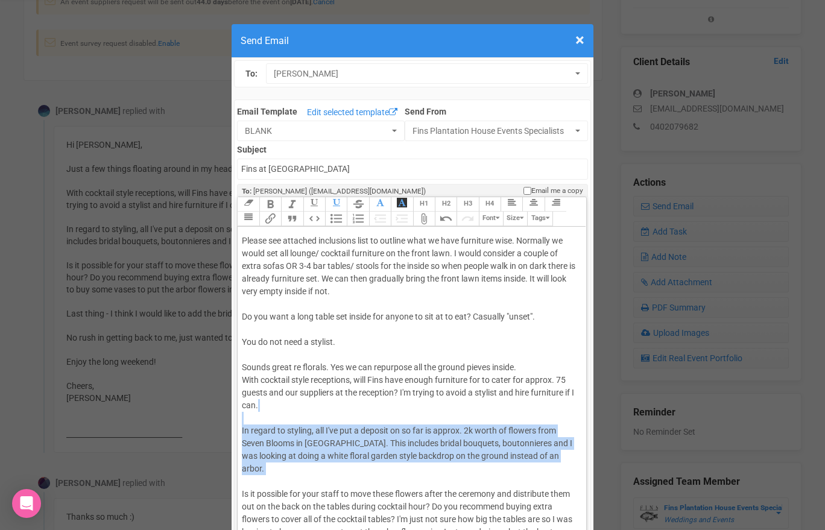
drag, startPoint x: 310, startPoint y: 472, endPoint x: 252, endPoint y: 420, distance: 77.7
click at [252, 420] on div "Hi Jessica Great to hear from you. Please see attached inclusions list to outli…" at bounding box center [409, 424] width 335 height 481
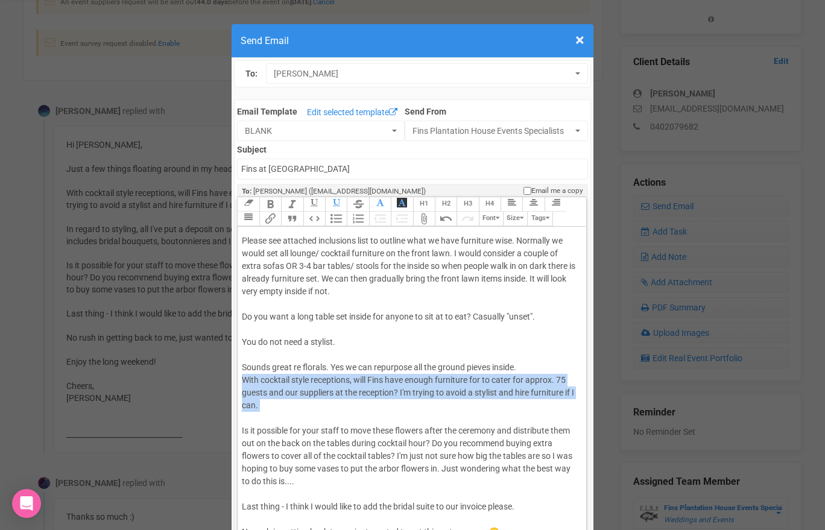
drag, startPoint x: 257, startPoint y: 414, endPoint x: 244, endPoint y: 383, distance: 33.5
click at [244, 383] on div "Hi Jessica Great to hear from you. Please see attached inclusions list to outli…" at bounding box center [409, 393] width 335 height 418
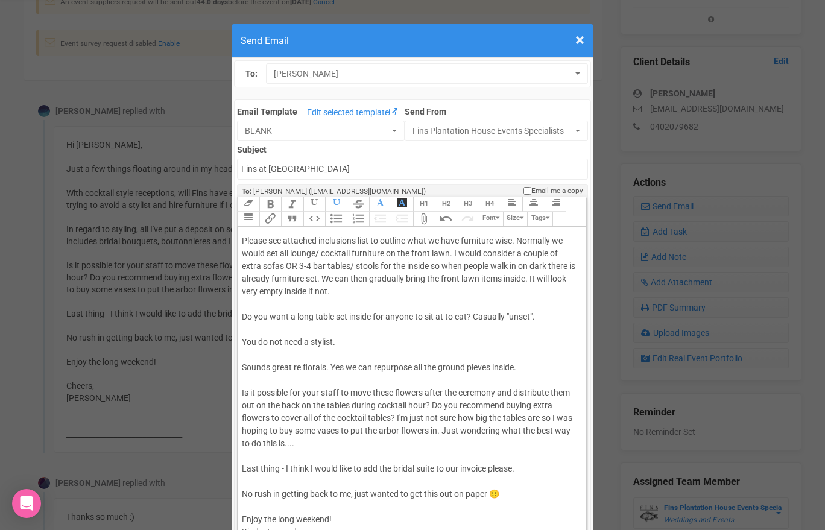
click at [485, 368] on div "Hi Jessica Great to hear from you. Please see attached inclusions list to outli…" at bounding box center [409, 374] width 335 height 380
click at [487, 376] on div "Hi Jessica Great to hear from you. Please see attached inclusions list to outli…" at bounding box center [409, 374] width 335 height 380
click at [296, 264] on div "Hi Jessica Great to hear from you. Please see attached inclusions list to outli…" at bounding box center [409, 374] width 335 height 380
click at [352, 265] on div "Hi Jessica Great to hear from you. Please see attached inclusions list to outli…" at bounding box center [409, 374] width 335 height 380
drag, startPoint x: 548, startPoint y: 265, endPoint x: 519, endPoint y: 263, distance: 29.6
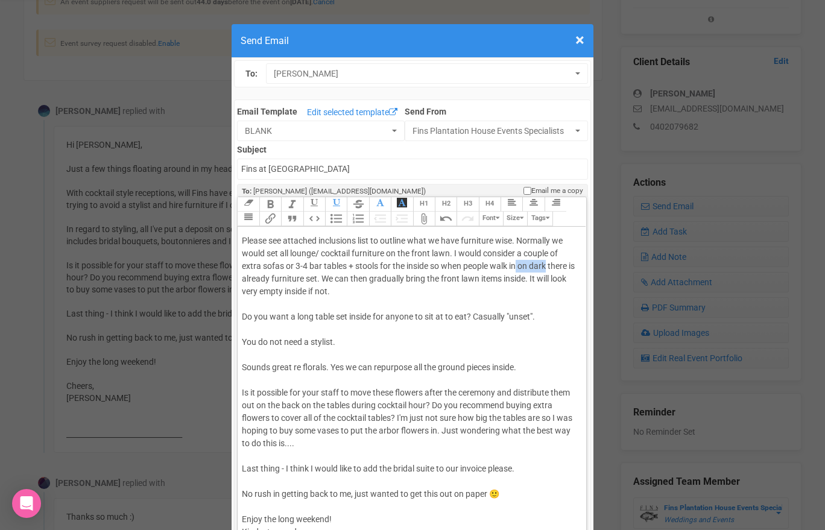
click at [519, 263] on div "Hi Jessica Great to hear from you. Please see attached inclusions list to outli…" at bounding box center [409, 374] width 335 height 380
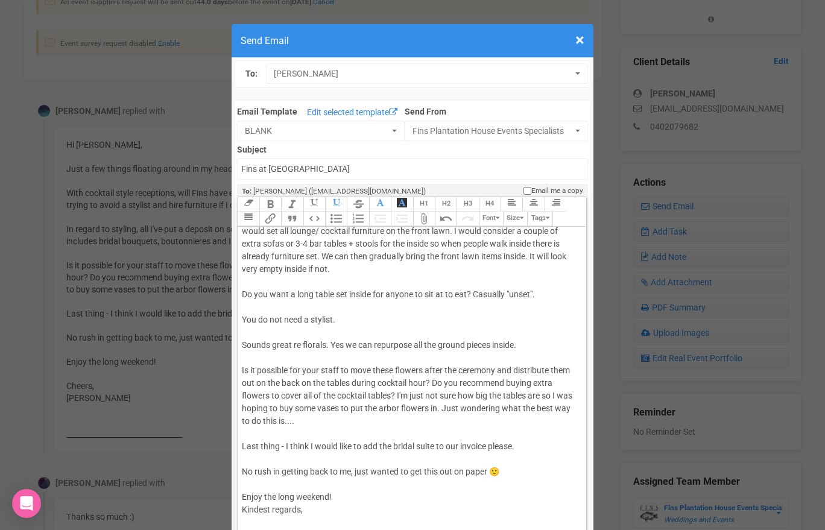
scroll to position [70, 0]
click at [516, 343] on div "Hi Jessica Great to hear from you. Please see attached inclusions list to outli…" at bounding box center [409, 351] width 335 height 380
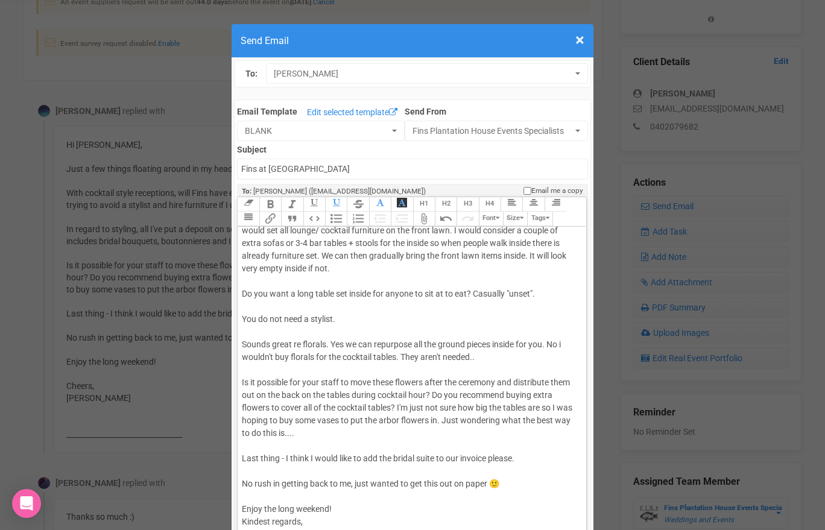
click at [550, 342] on div "Hi Jessica Great to hear from you. Please see attached inclusions list to outli…" at bounding box center [409, 357] width 335 height 393
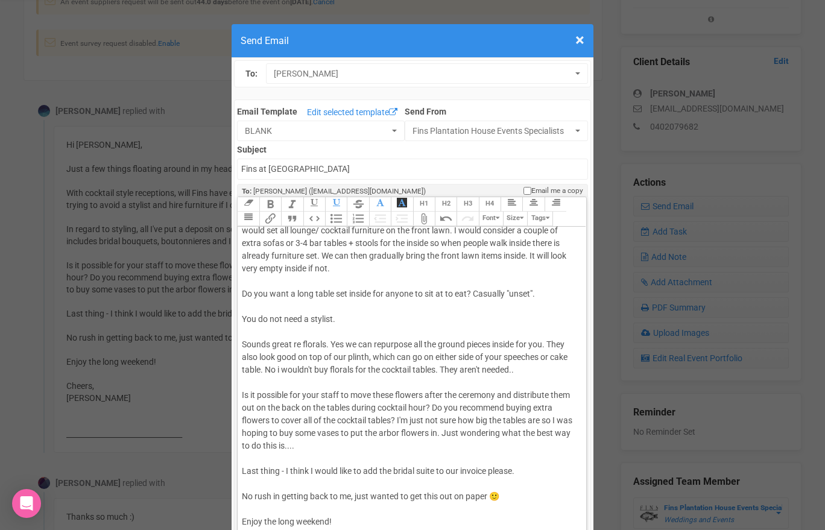
click at [526, 370] on div "Hi Jessica Great to hear from you. Please see attached inclusions list to outli…" at bounding box center [409, 363] width 335 height 405
click at [312, 443] on div "Hi Jessica Great to hear from you. Please see attached inclusions list to outli…" at bounding box center [409, 363] width 335 height 405
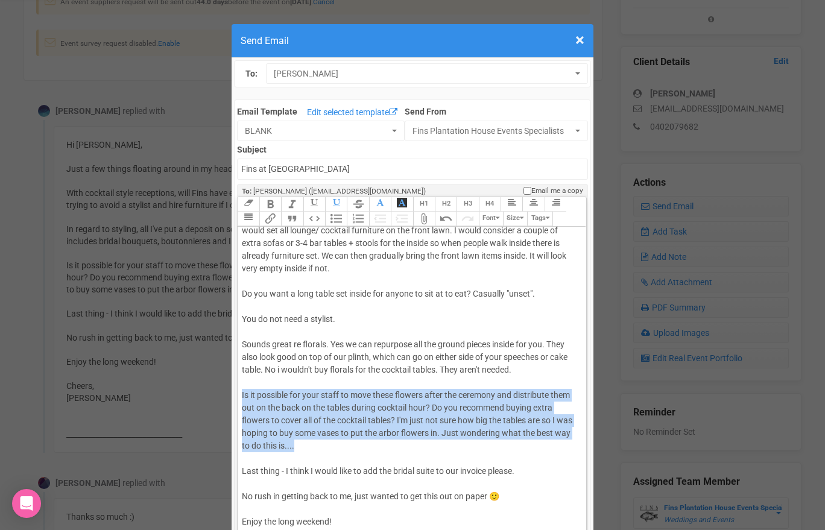
drag, startPoint x: 309, startPoint y: 441, endPoint x: 240, endPoint y: 391, distance: 85.0
click at [240, 392] on trix-editor "Hi Jessica Great to hear from you. Please see attached inclusions list to outli…" at bounding box center [412, 386] width 348 height 318
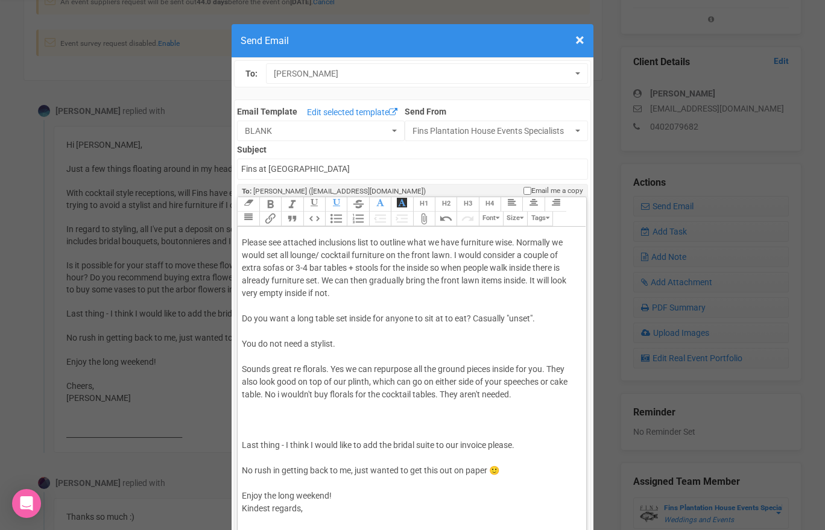
scroll to position [45, 0]
click at [442, 392] on div "Hi Jessica Great to hear from you. Please see attached inclusions list to outli…" at bounding box center [409, 363] width 335 height 355
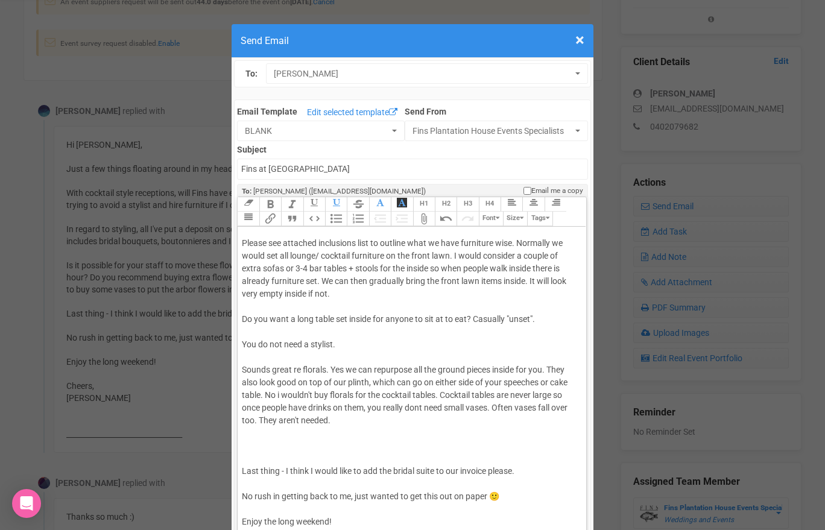
click at [335, 421] on div "Hi Jessica Great to hear from you. Please see attached inclusions list to outli…" at bounding box center [409, 376] width 335 height 380
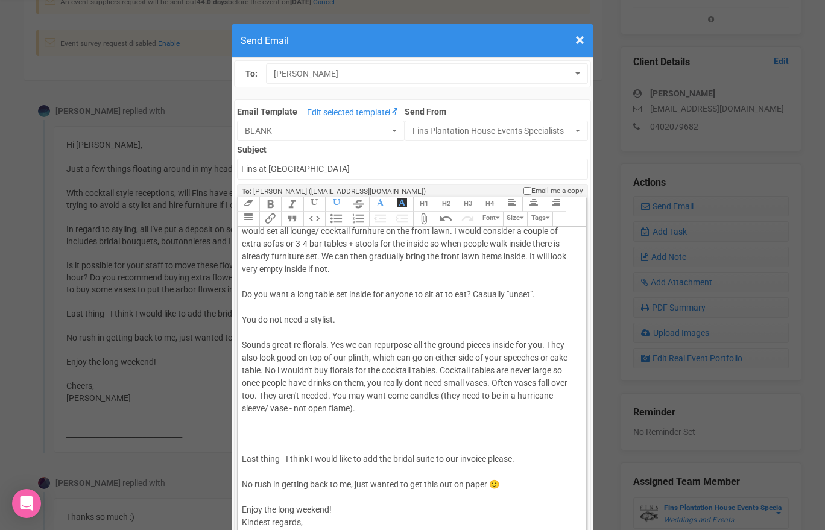
scroll to position [73, 0]
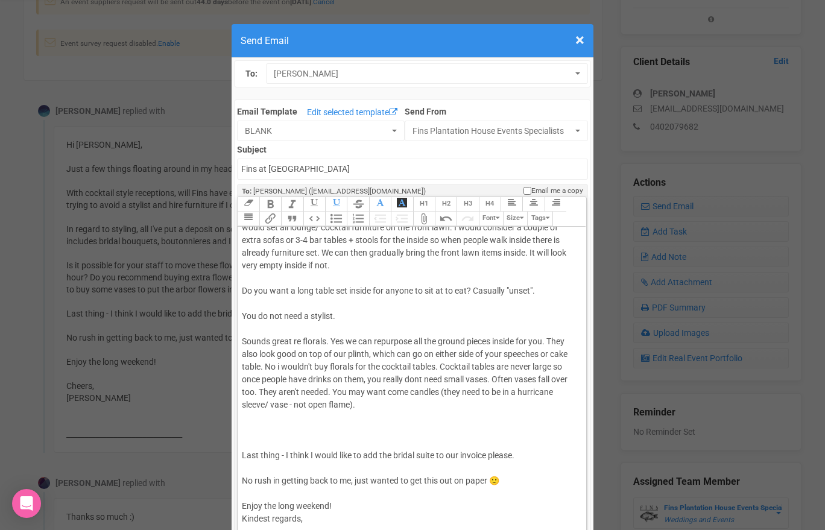
click at [291, 430] on div "Hi Jessica Great to hear from you. Please see attached inclusions list to outli…" at bounding box center [409, 354] width 335 height 393
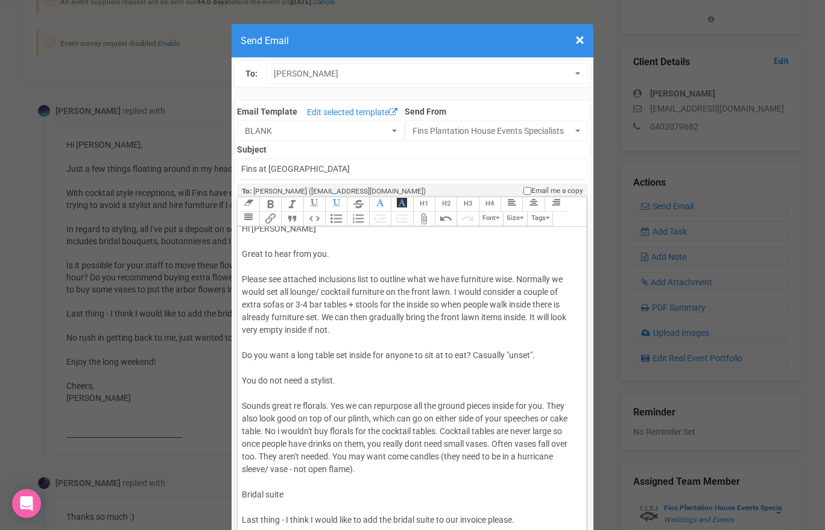
scroll to position [0, 0]
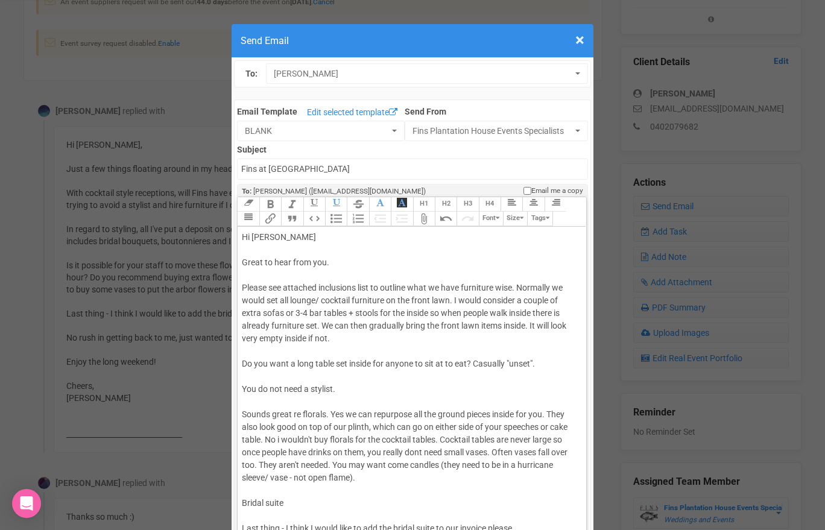
click at [285, 314] on div "Hi Jessica Great to hear from you. Please see attached inclusions list to outli…" at bounding box center [409, 427] width 335 height 393
click at [316, 311] on div "Hi Jessica Great to hear from you. Please see attached inclusions list to outli…" at bounding box center [409, 427] width 335 height 393
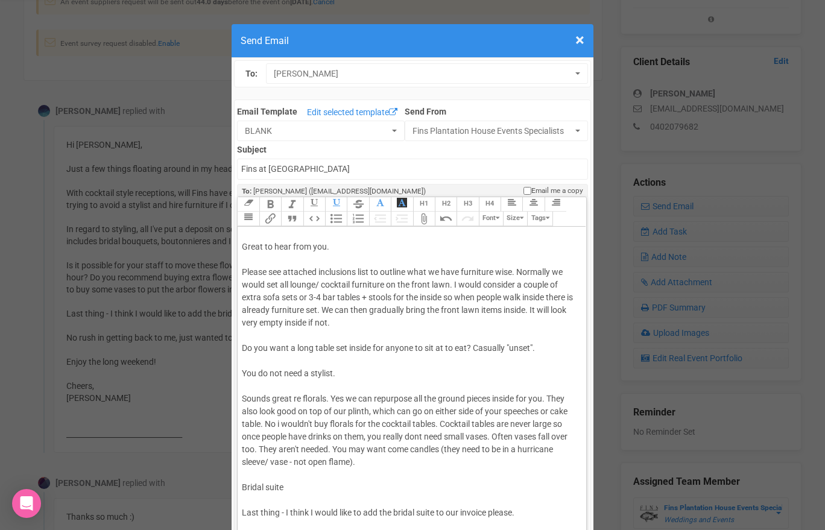
scroll to position [20, 0]
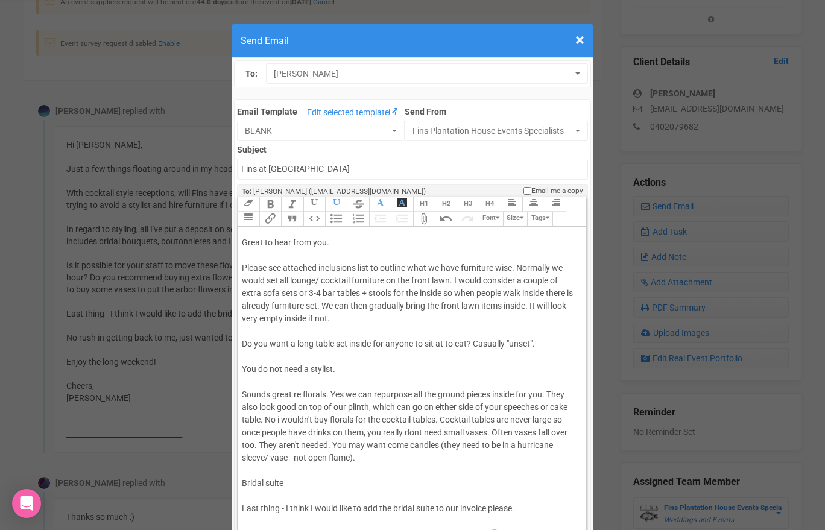
click at [310, 478] on div "Hi Jessica Great to hear from you. Please see attached inclusions list to outli…" at bounding box center [409, 407] width 335 height 393
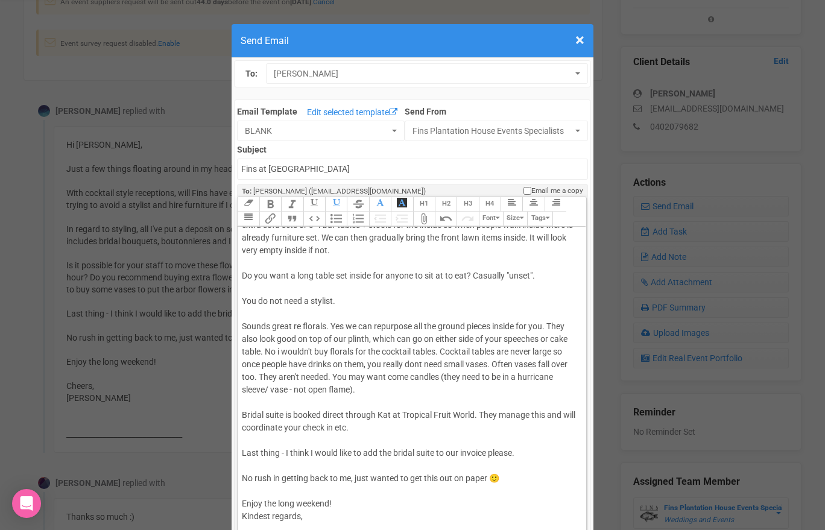
scroll to position [95, 0]
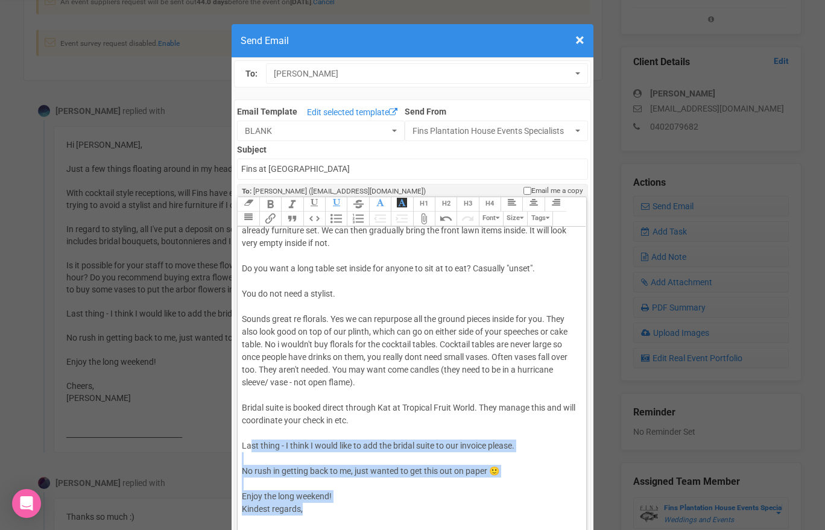
drag, startPoint x: 310, startPoint y: 514, endPoint x: 251, endPoint y: 446, distance: 89.8
click at [251, 446] on div "Hi Jessica Great to hear from you. Please see attached inclusions list to outli…" at bounding box center [409, 338] width 335 height 405
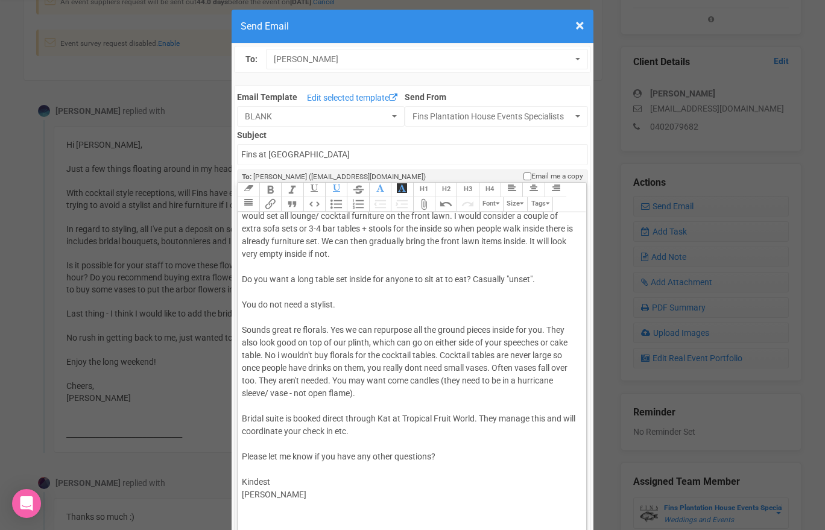
scroll to position [21, 0]
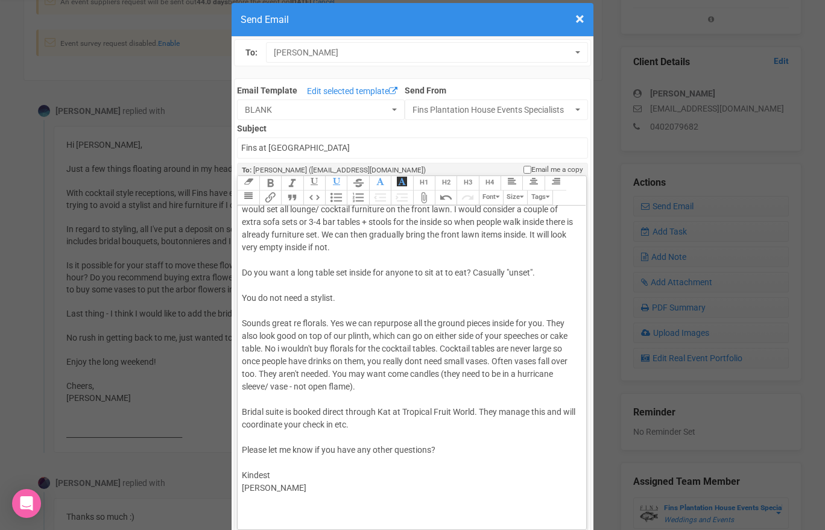
click at [421, 357] on div "Hi Jessica Great to hear from you. Please see attached inclusions list to outli…" at bounding box center [409, 330] width 335 height 380
click at [256, 510] on div "Hi Jessica Great to hear from you. Please see attached inclusions list to outli…" at bounding box center [409, 330] width 335 height 380
click at [357, 198] on trix-toolbar "Link Unlink Bold Italic Strikethrough H1 H2 H3 H4 Link Quote Code Bullets Numbe…" at bounding box center [411, 191] width 348 height 30
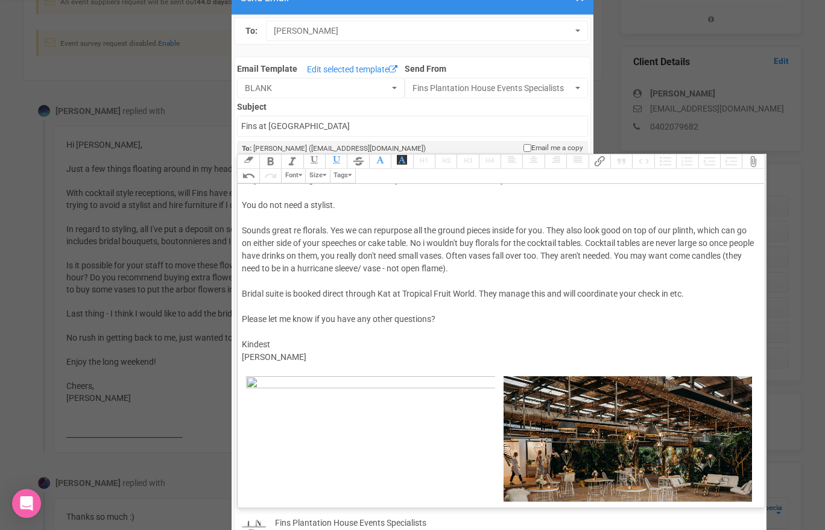
scroll to position [0, 0]
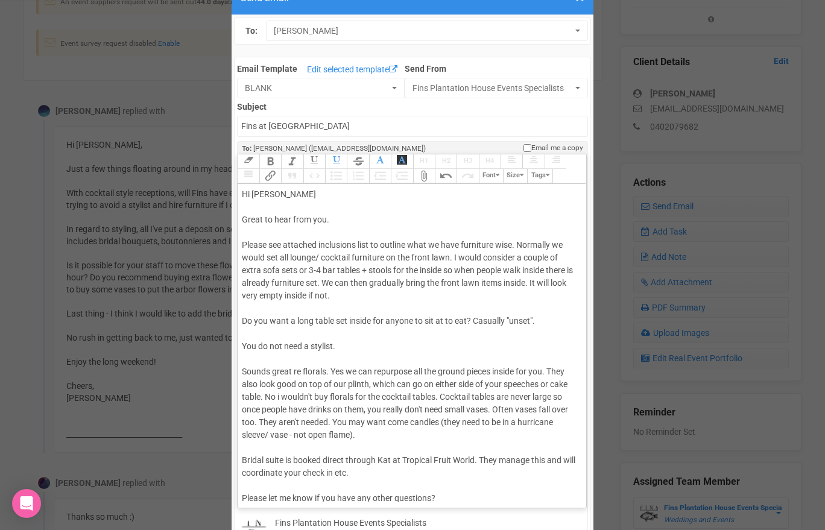
click at [338, 296] on div "Hi Jessica Great to hear from you. Please see attached inclusions list to outli…" at bounding box center [409, 371] width 335 height 367
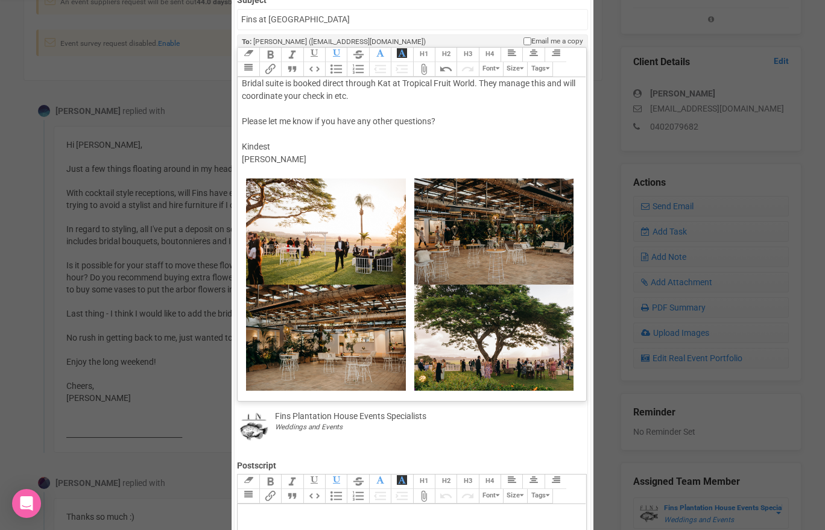
scroll to position [151, 0]
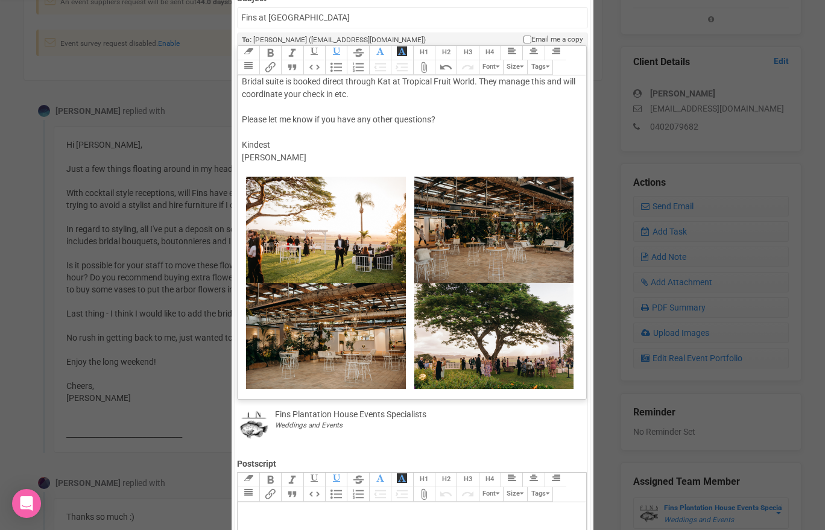
click at [581, 344] on trix-editor "Hi Jessica Great to hear from you. Please see attached inclusions list to outli…" at bounding box center [412, 234] width 348 height 318
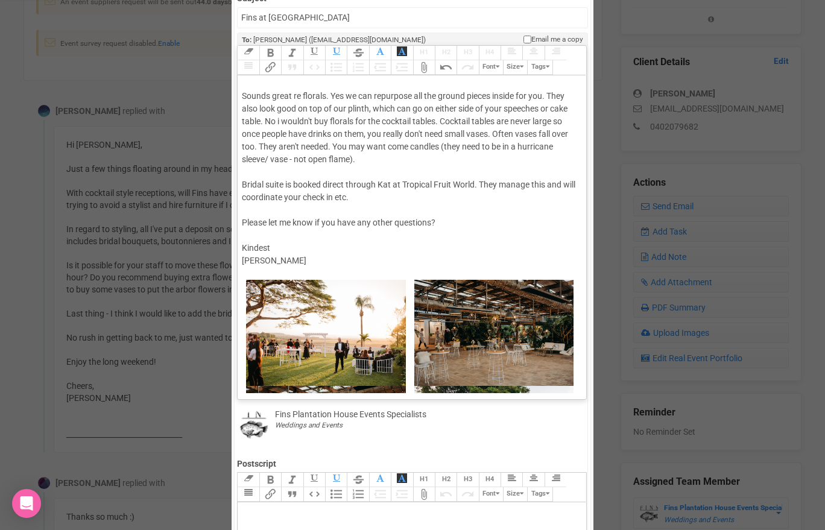
scroll to position [143, 0]
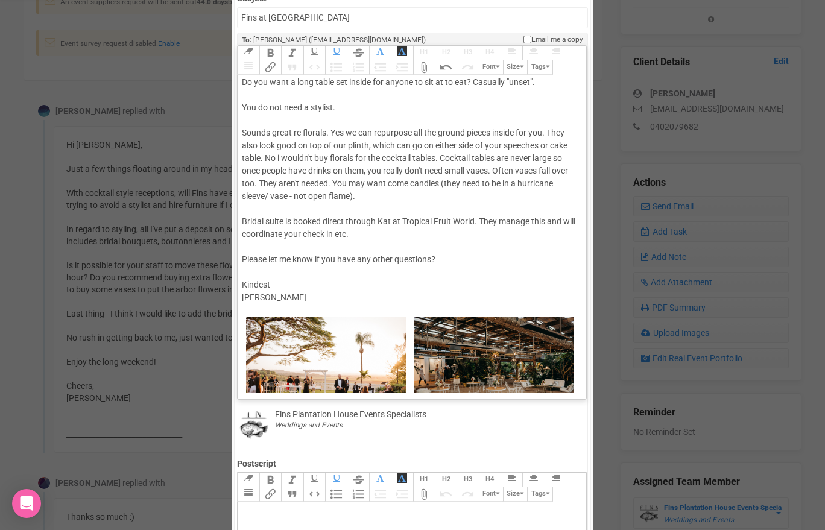
click at [387, 244] on div "Hi Jessica Great to hear from you. Please see attached inclusions list to outli…" at bounding box center [409, 127] width 335 height 380
paste trix-editor "<div>Hi Jessica <br><br>Great to hear from you. <br><br>Please see attached inc…"
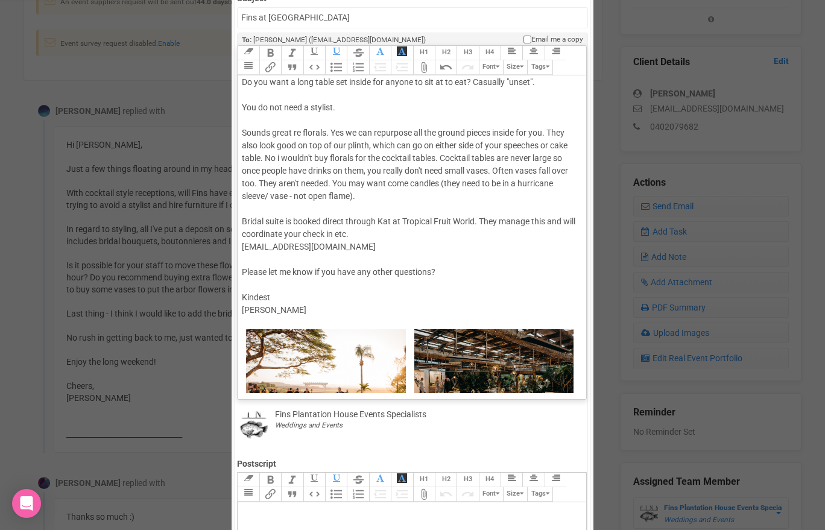
click at [384, 230] on div "Hi Jessica Great to hear from you. Please see attached inclusions list to outli…" at bounding box center [409, 133] width 335 height 393
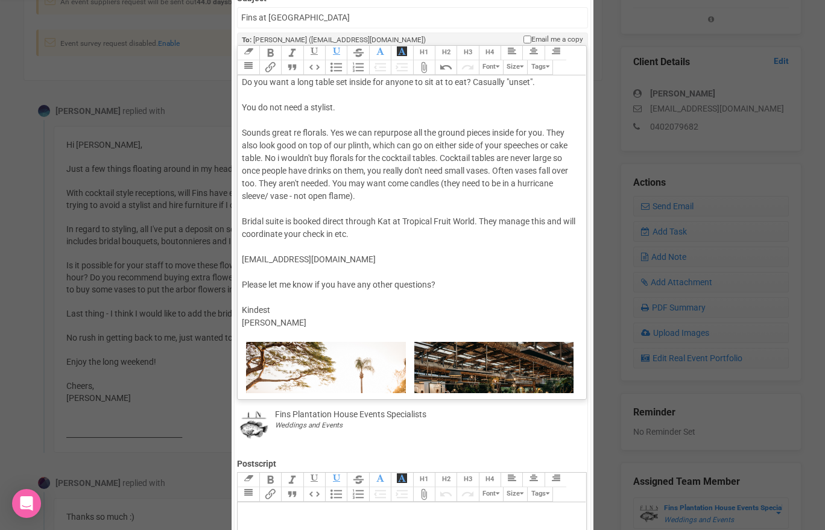
type trix-editor "<div>Hi Jessica <br><br>Great to hear from you. <br><br>Please see attached inc…"
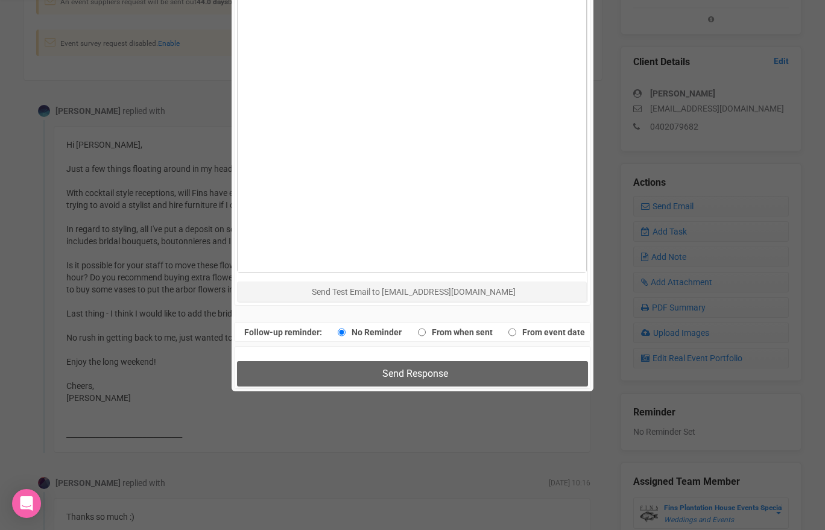
scroll to position [710, 0]
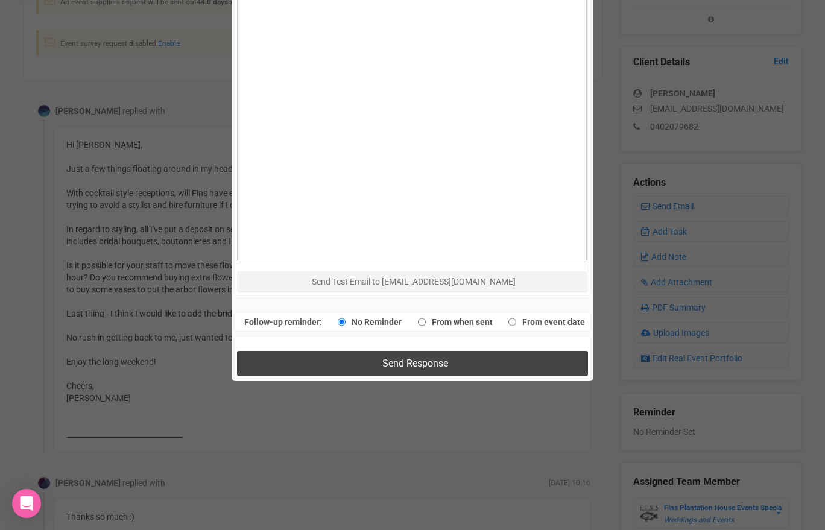
click at [382, 361] on span "Send Response" at bounding box center [415, 363] width 66 height 11
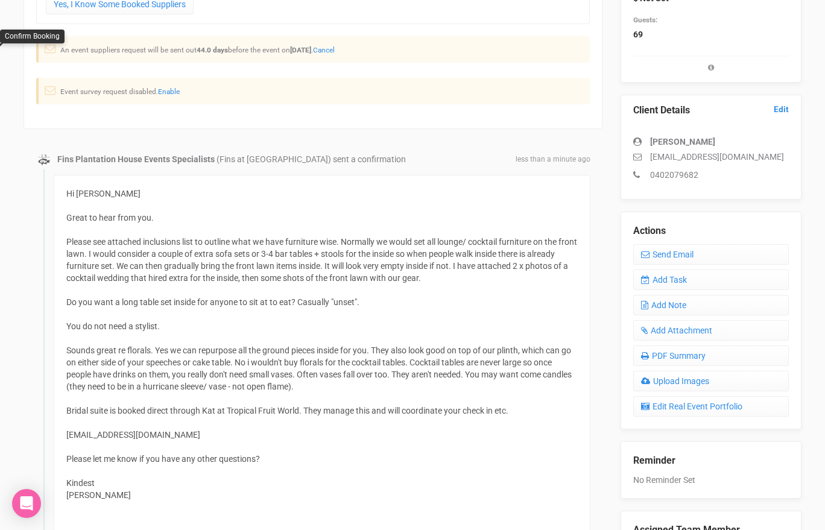
scroll to position [232, 0]
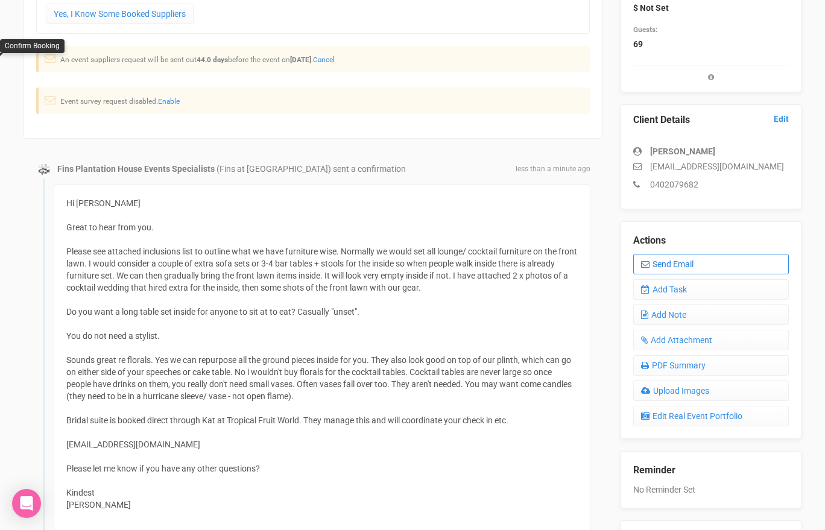
click at [658, 263] on link "Send Email" at bounding box center [711, 264] width 156 height 21
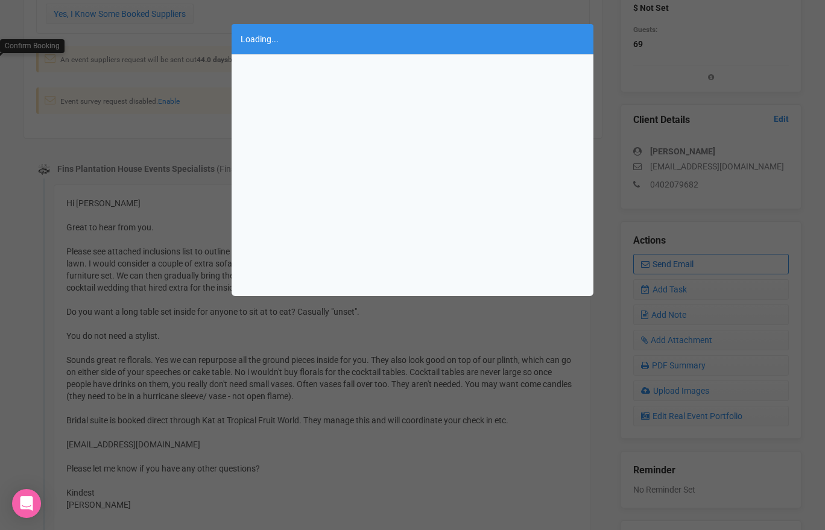
scroll to position [0, 0]
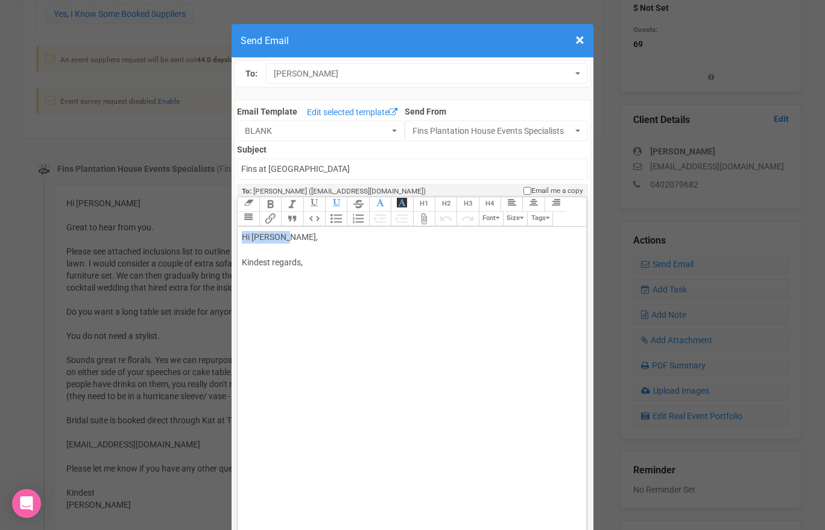
drag, startPoint x: 284, startPoint y: 235, endPoint x: 357, endPoint y: 225, distance: 73.7
click at [357, 225] on div "Link Unlink Bold Italic Strikethrough H1 H2 H3 H4 Link Quote Code Bullets Numbe…" at bounding box center [412, 370] width 348 height 347
click at [336, 239] on div "Hi Jessica Clarke, Kindest regards," at bounding box center [409, 262] width 335 height 63
drag, startPoint x: 305, startPoint y: 259, endPoint x: 289, endPoint y: 235, distance: 28.8
click at [289, 236] on div "Hi Jessica Clarke, Kindest regards," at bounding box center [409, 262] width 335 height 63
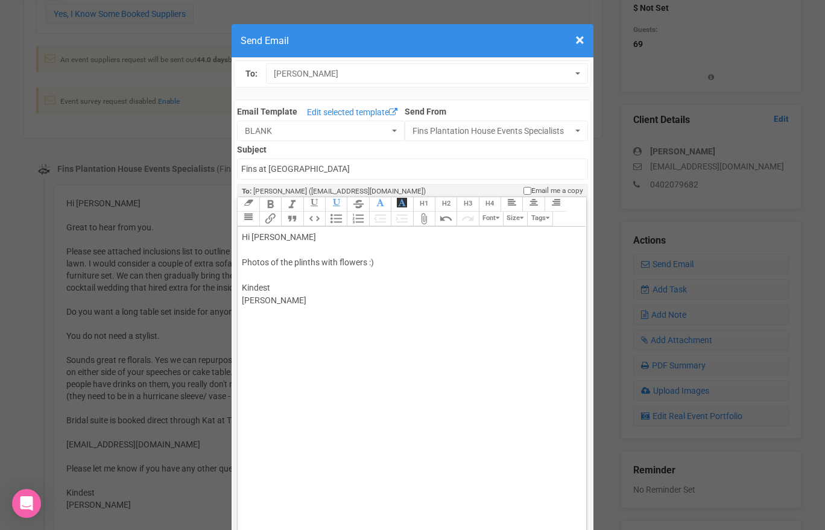
type trix-editor "<div>Hi Jessica&nbsp;<br><br>Photos of the plinths with flowers :)<br><br>Kinde…"
click at [358, 224] on trix-toolbar "Link Unlink Bold Italic Strikethrough H1 H2 H3 H4 Link Quote Code Bullets Numbe…" at bounding box center [411, 212] width 348 height 30
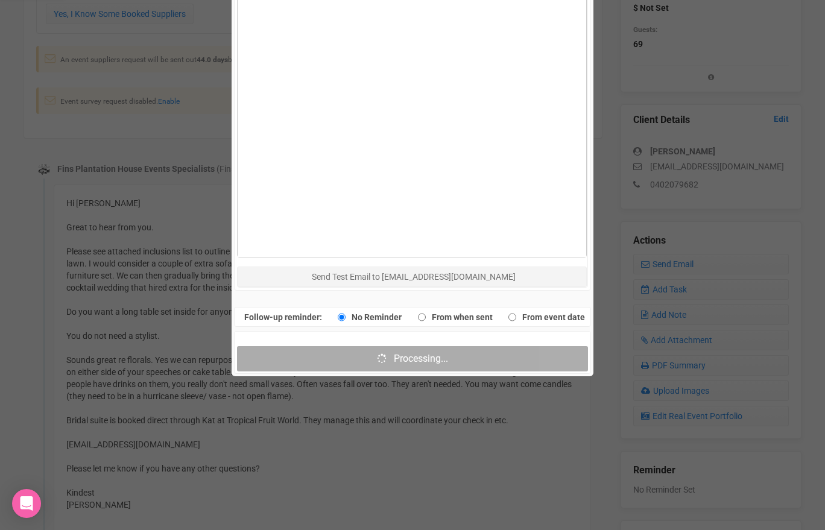
scroll to position [912, 0]
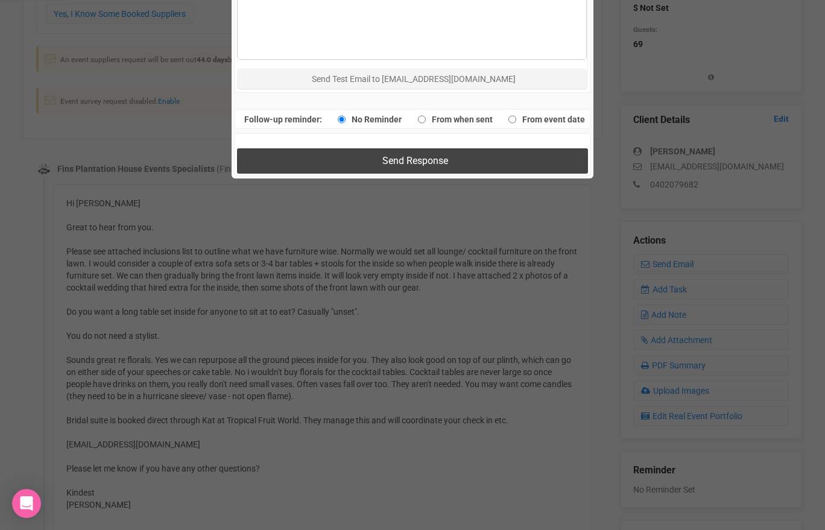
click at [294, 156] on button "Send Response" at bounding box center [412, 160] width 350 height 25
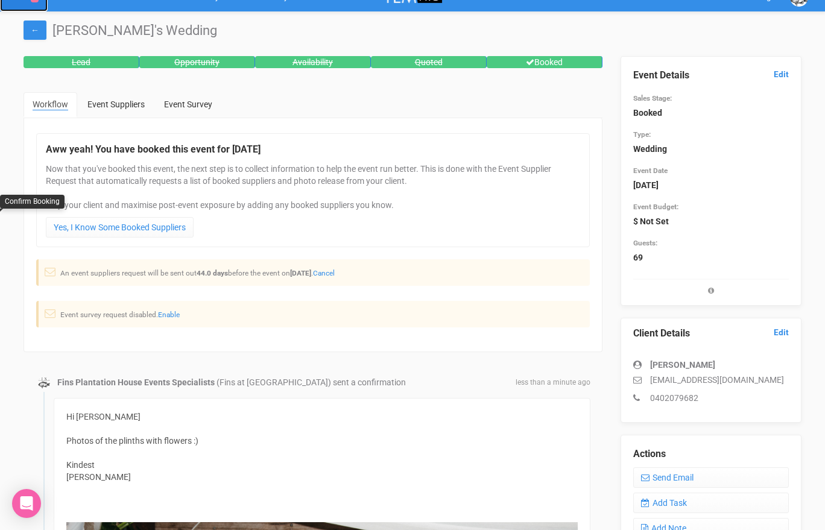
scroll to position [0, 0]
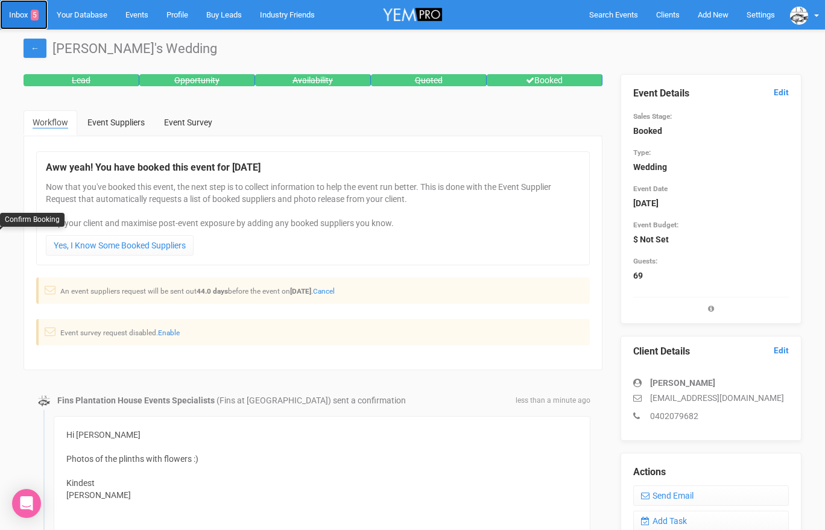
click at [25, 16] on link "Inbox 5" at bounding box center [24, 15] width 48 height 30
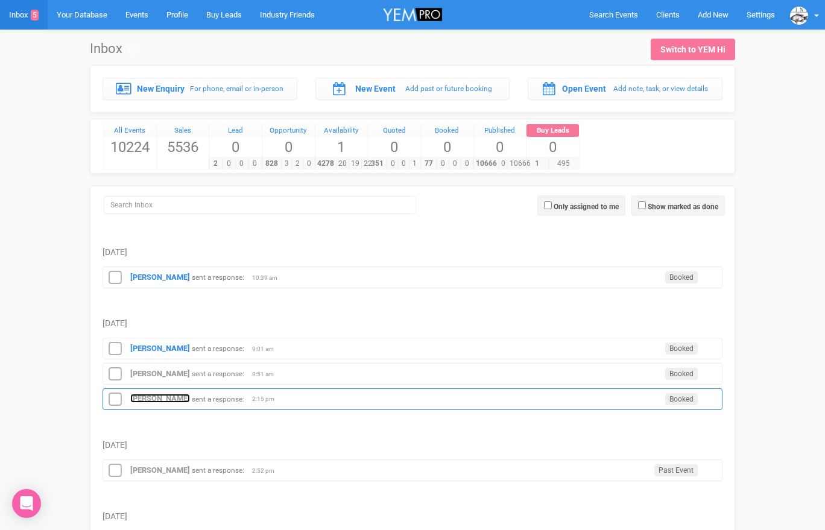
click at [179, 397] on strong "Jessica Clarke" at bounding box center [160, 398] width 60 height 9
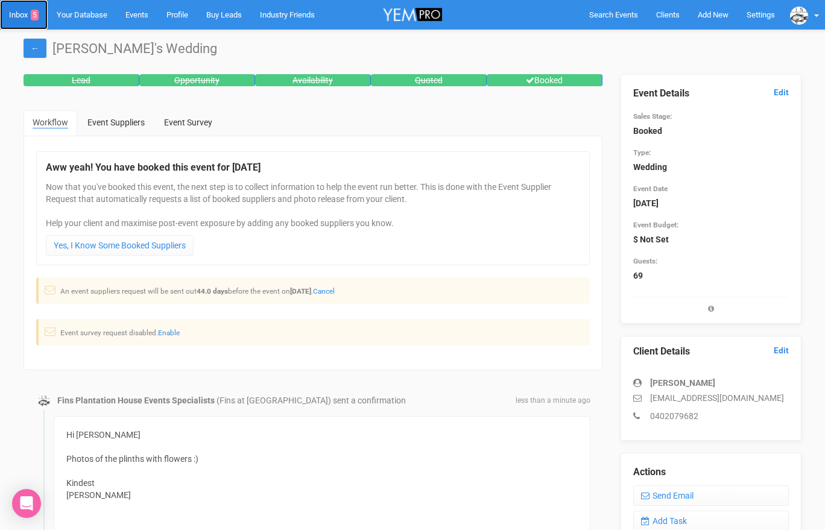
click at [19, 8] on link "Inbox 5" at bounding box center [24, 15] width 48 height 30
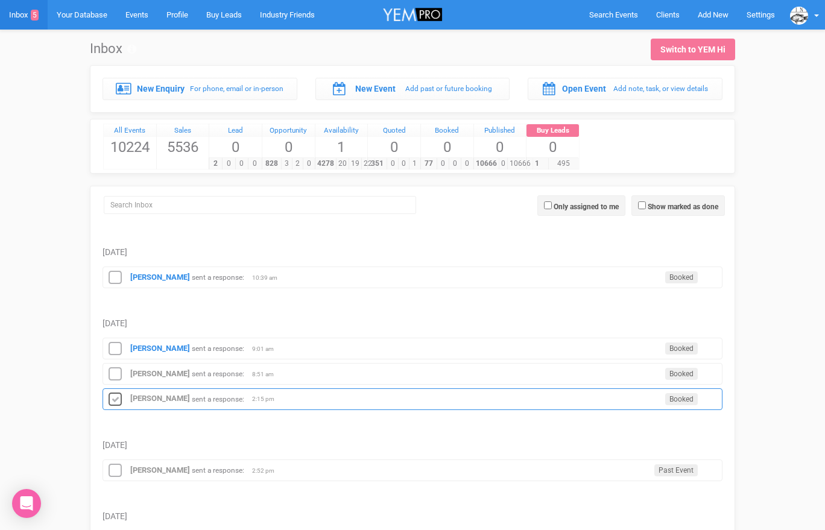
click at [116, 395] on icon at bounding box center [115, 400] width 18 height 16
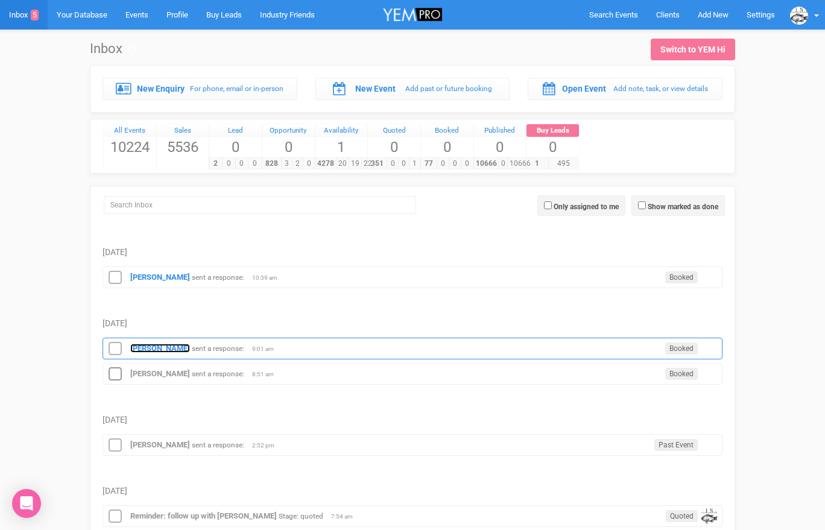
click at [151, 345] on strong "Camilla Glasser" at bounding box center [160, 348] width 60 height 9
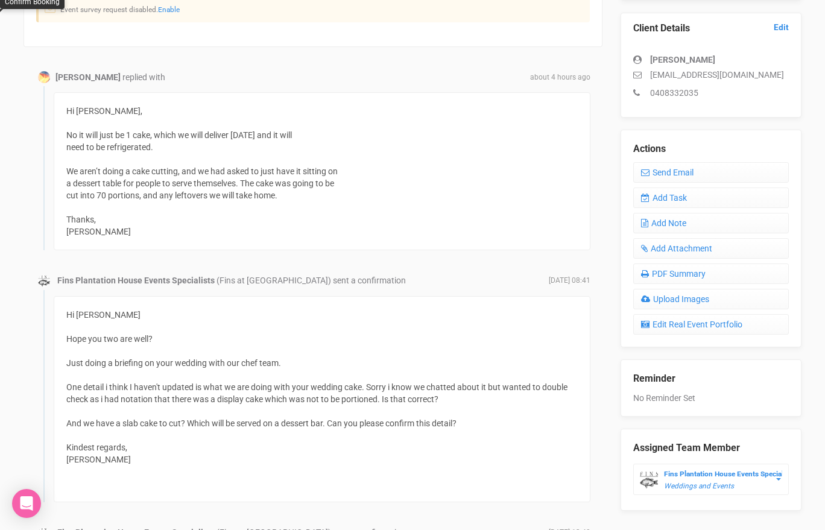
scroll to position [304, 0]
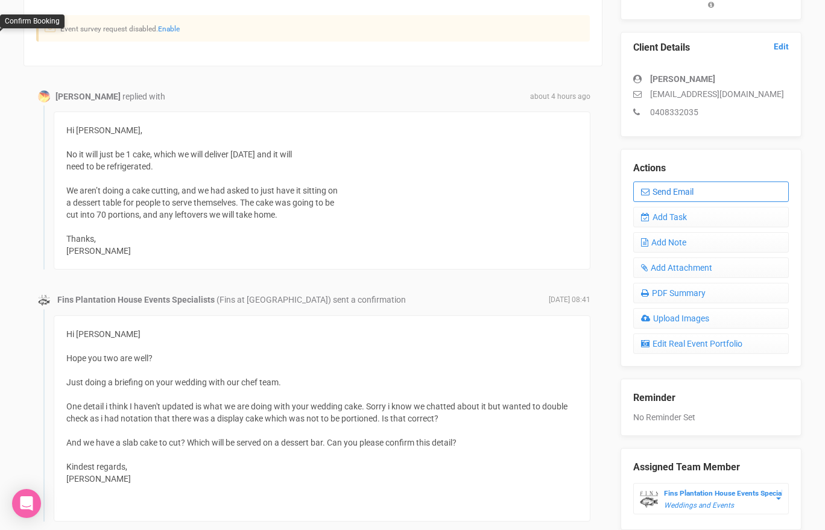
click at [654, 186] on link "Send Email" at bounding box center [711, 191] width 156 height 21
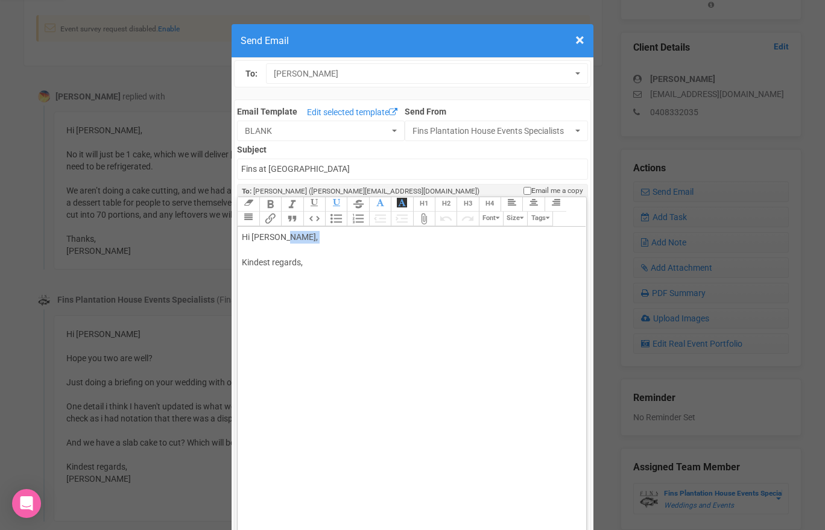
drag, startPoint x: 283, startPoint y: 238, endPoint x: 324, endPoint y: 243, distance: 42.0
click at [324, 244] on div "Hi Camilla Glasser, Kindest regards," at bounding box center [409, 262] width 335 height 63
click at [288, 311] on div "Hi Camilla Thanks for the update. All noted. Kindest regards," at bounding box center [409, 281] width 335 height 101
type trix-editor "<div>Hi Camilla&nbsp;<br><br>Thanks for the update.&nbsp;<br>All noted.<br><br>…"
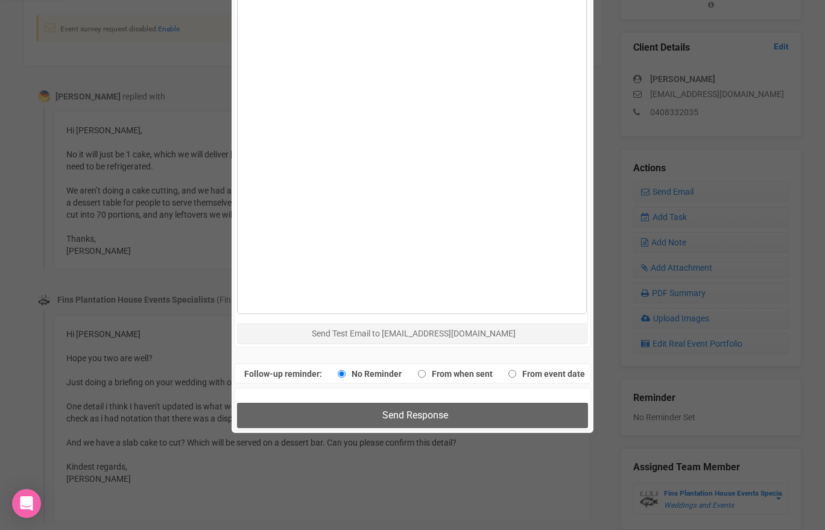
scroll to position [666, 0]
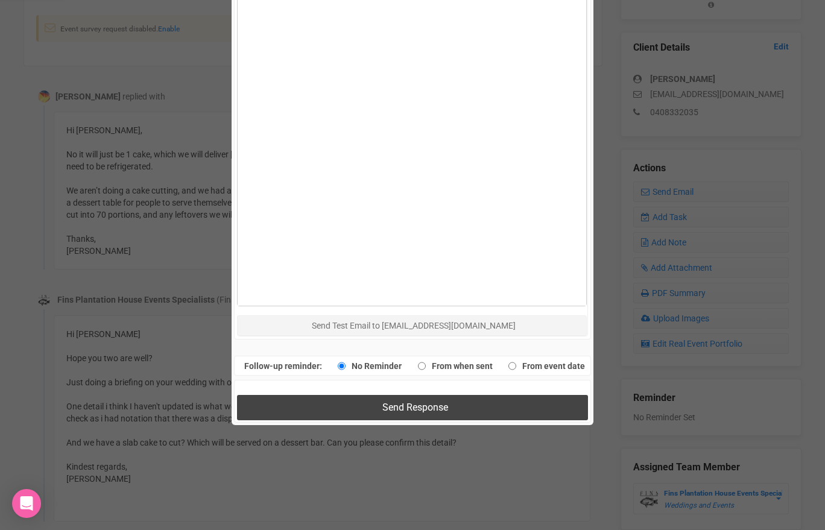
click at [339, 408] on button "Send Response" at bounding box center [412, 407] width 350 height 25
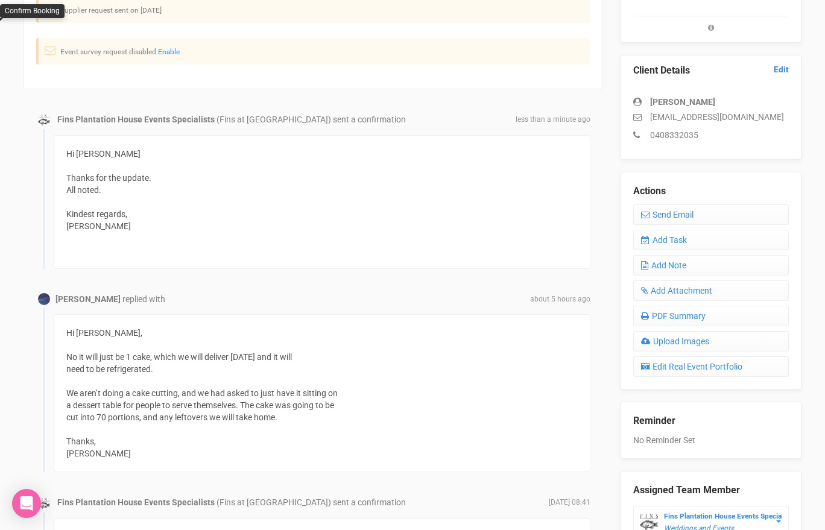
scroll to position [288, 0]
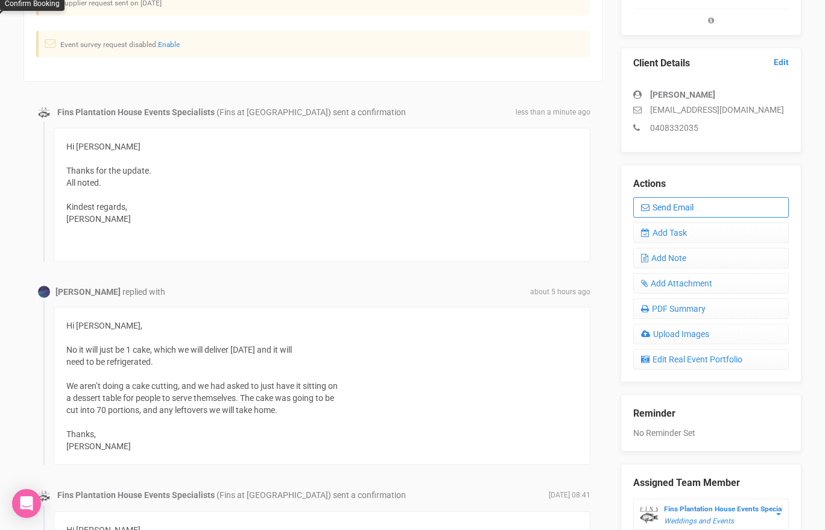
click at [677, 212] on link "Send Email" at bounding box center [711, 207] width 156 height 21
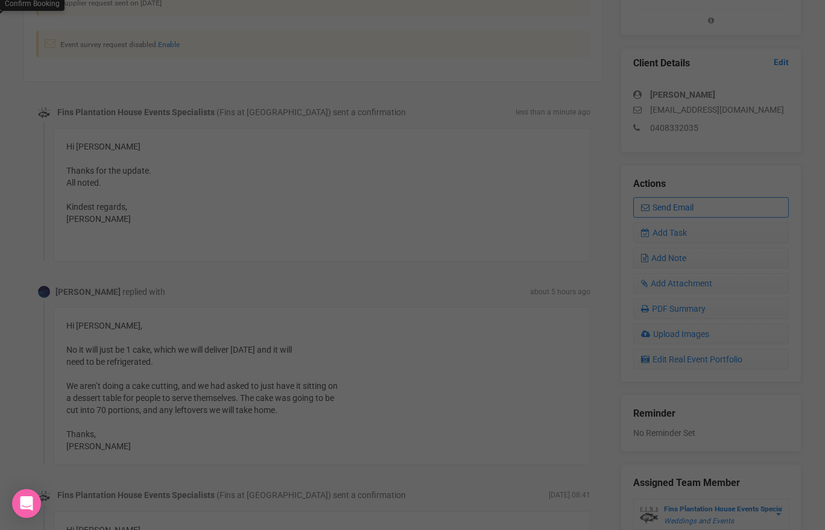
scroll to position [0, 0]
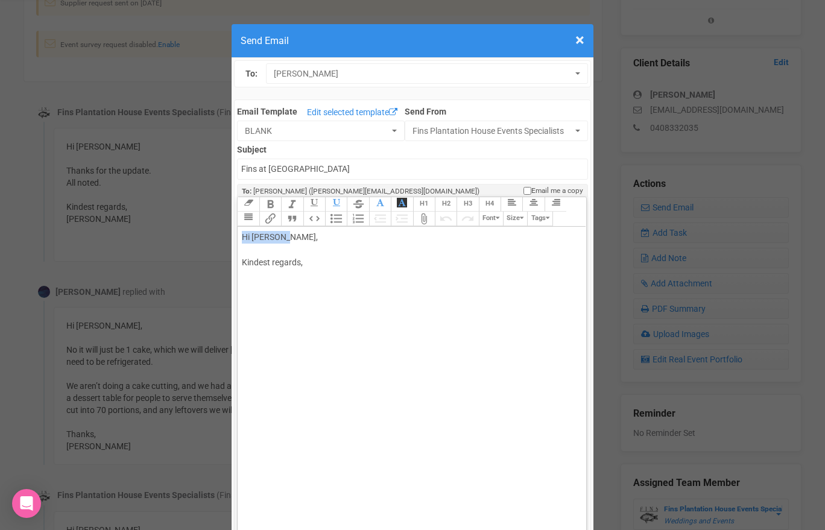
drag, startPoint x: 282, startPoint y: 239, endPoint x: 342, endPoint y: 230, distance: 61.1
click at [342, 230] on trix-editor "Hi Camilla Glasser, Kindest regards," at bounding box center [412, 386] width 348 height 318
drag, startPoint x: 330, startPoint y: 236, endPoint x: 292, endPoint y: 234, distance: 37.5
click at [292, 234] on div "Hi Camilla Glasser, Kindest regards," at bounding box center [409, 262] width 335 height 63
drag, startPoint x: 321, startPoint y: 260, endPoint x: 286, endPoint y: 260, distance: 34.4
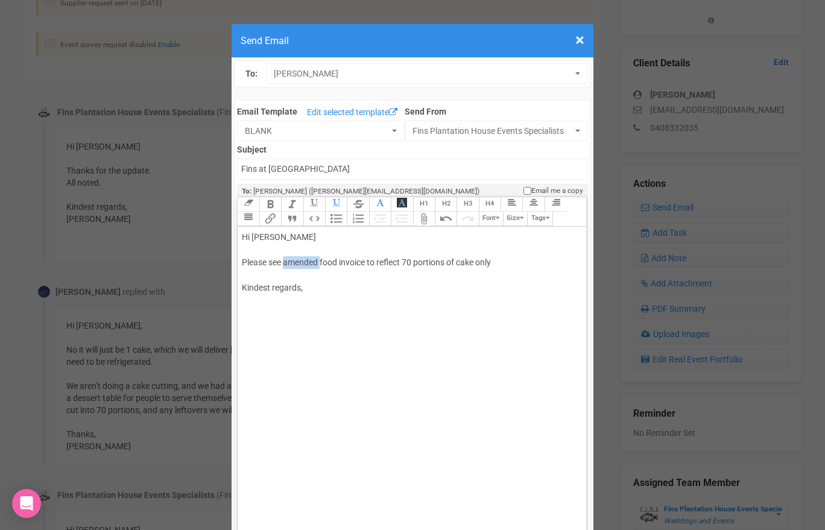
click at [286, 260] on div "Hi Camilla Please see amended food invoice to reflect 70 portions of cake only …" at bounding box center [409, 275] width 335 height 89
click at [518, 257] on div "Hi Camilla Please see reduced food invoice to reflect 70 portions of cake only …" at bounding box center [409, 275] width 335 height 89
click at [489, 288] on div "Hi Camilla Please see reduced food invoice to reflect 70 portions of cake only.…" at bounding box center [409, 275] width 335 height 89
type trix-editor "<div>Hi Camilla&nbsp;<br><br>Please see reduced food invoice to reflect 70 port…"
click at [368, 222] on trix-toolbar "Link Unlink Bold Italic Strikethrough H1 H2 H3 H4 Link Quote Code Bullets Numbe…" at bounding box center [411, 212] width 348 height 30
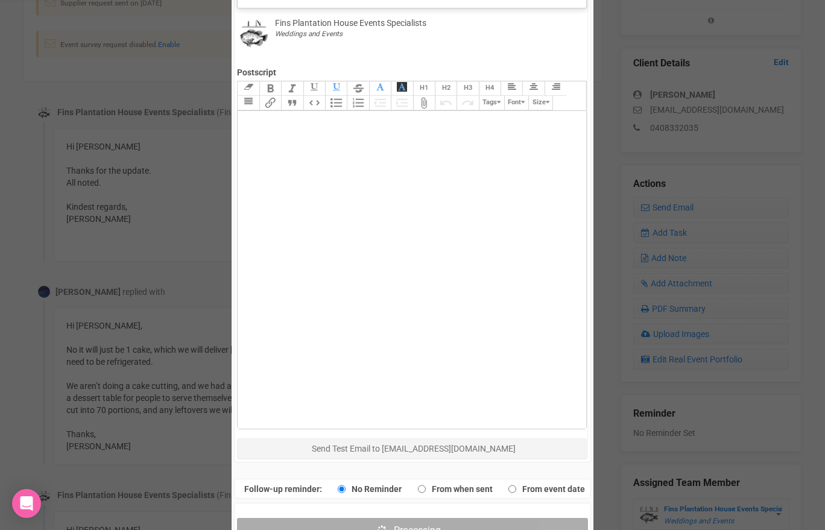
scroll to position [786, 0]
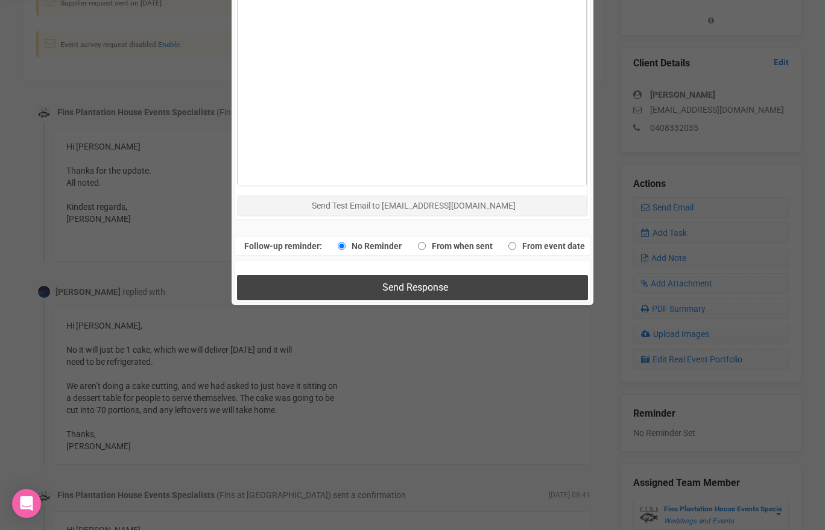
click at [346, 294] on button "Send Response" at bounding box center [412, 287] width 350 height 25
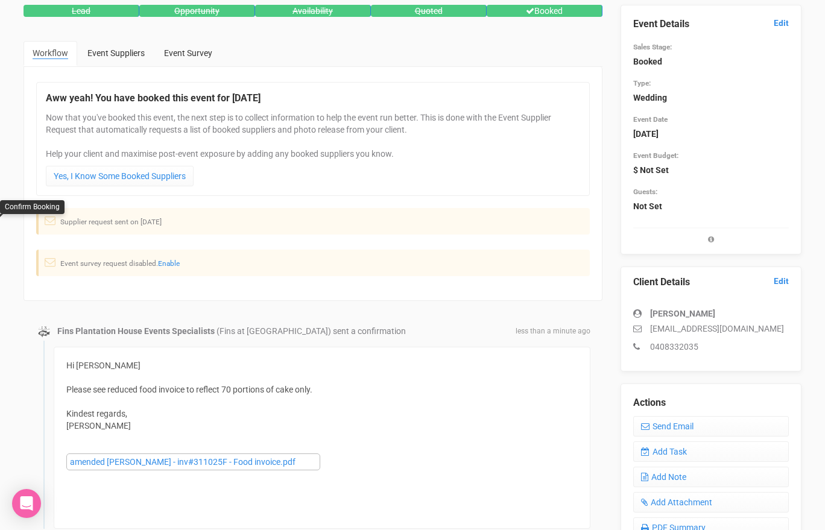
scroll to position [0, 0]
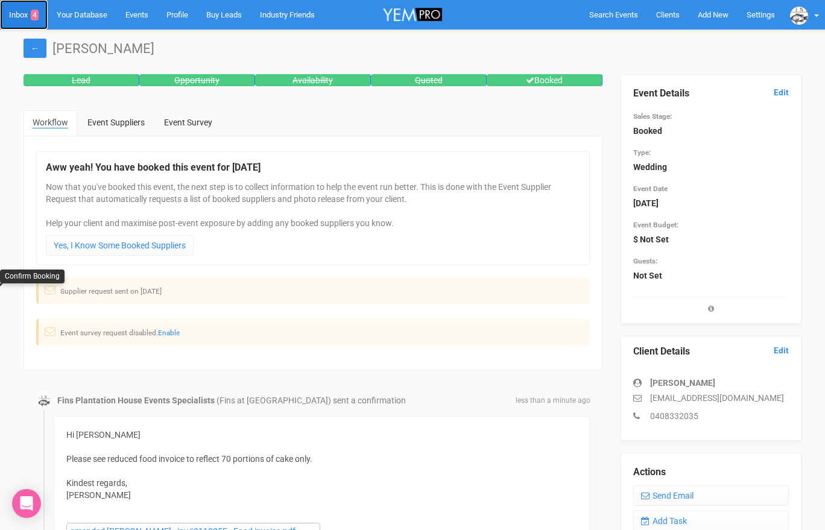
click at [24, 6] on link "Inbox 4" at bounding box center [24, 15] width 48 height 30
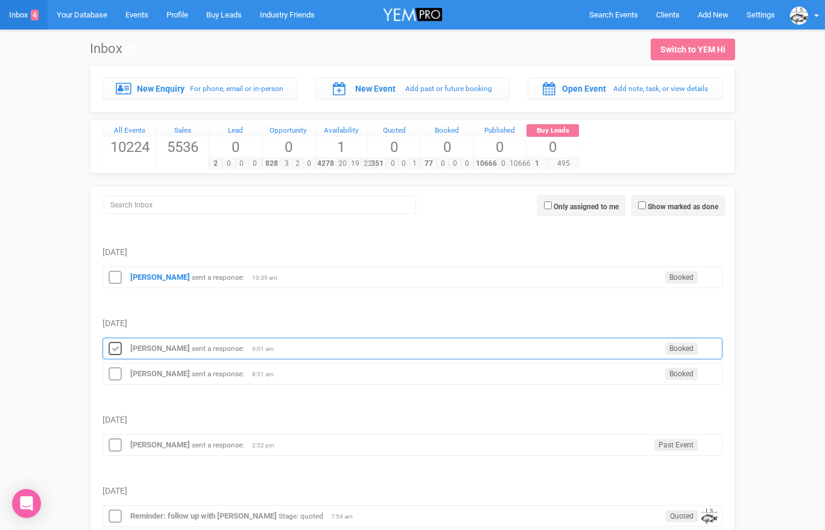
click at [115, 353] on icon at bounding box center [115, 349] width 18 height 16
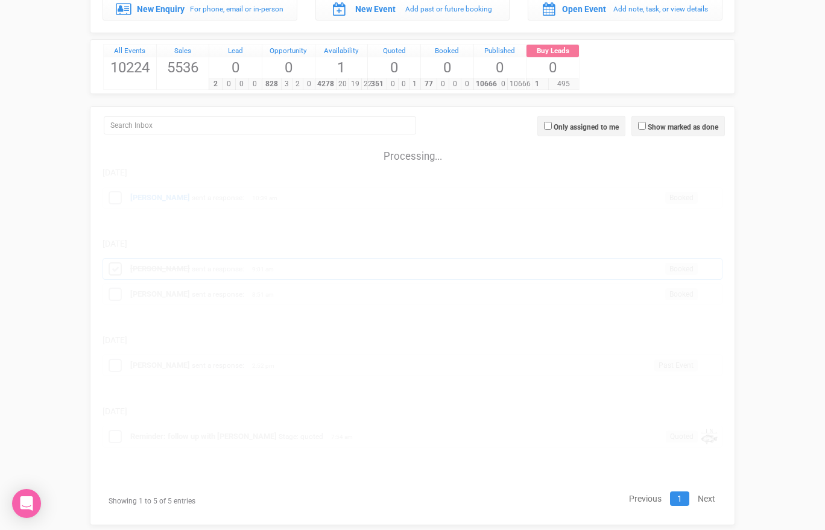
scroll to position [80, 0]
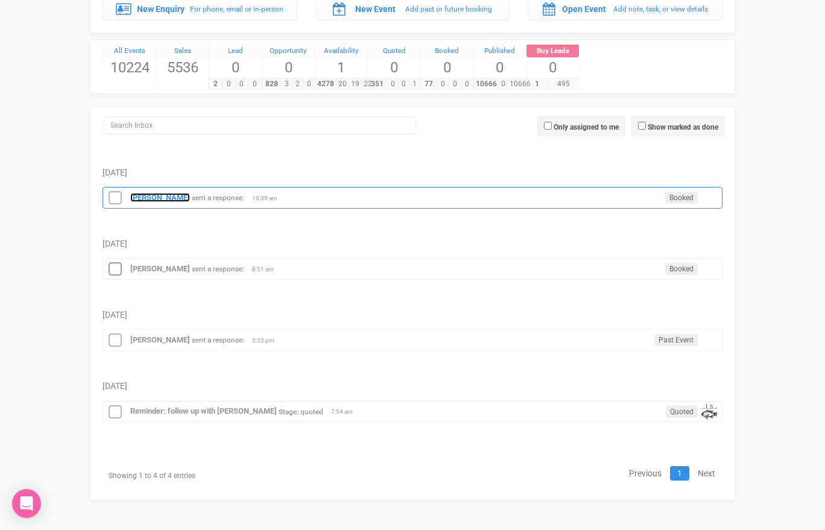
click at [149, 199] on strong "Kelsie Ellis" at bounding box center [160, 197] width 60 height 9
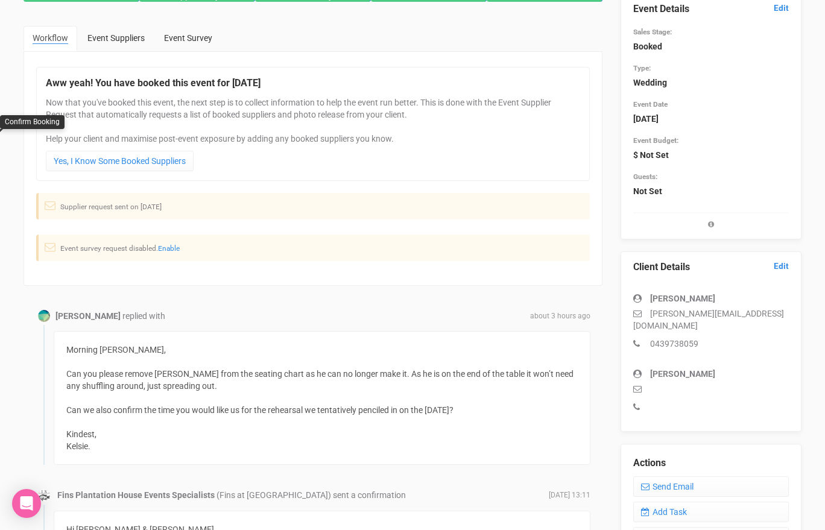
scroll to position [83, 0]
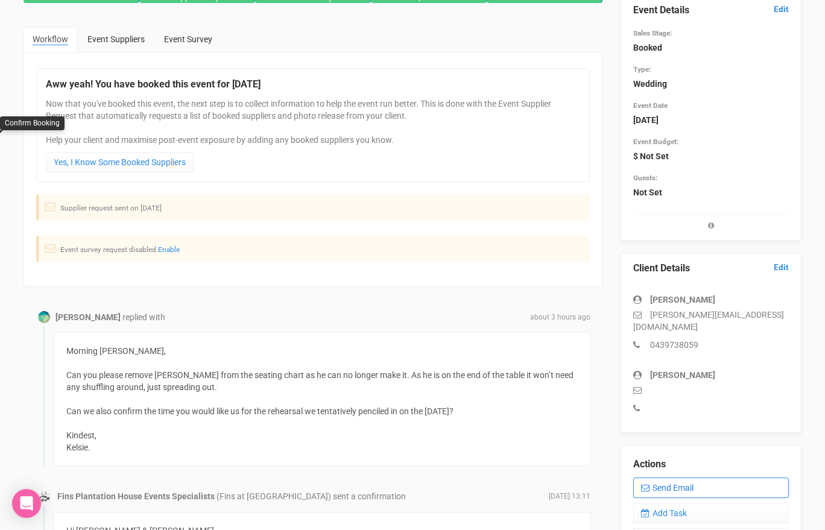
click at [676, 478] on link "Send Email" at bounding box center [711, 488] width 156 height 21
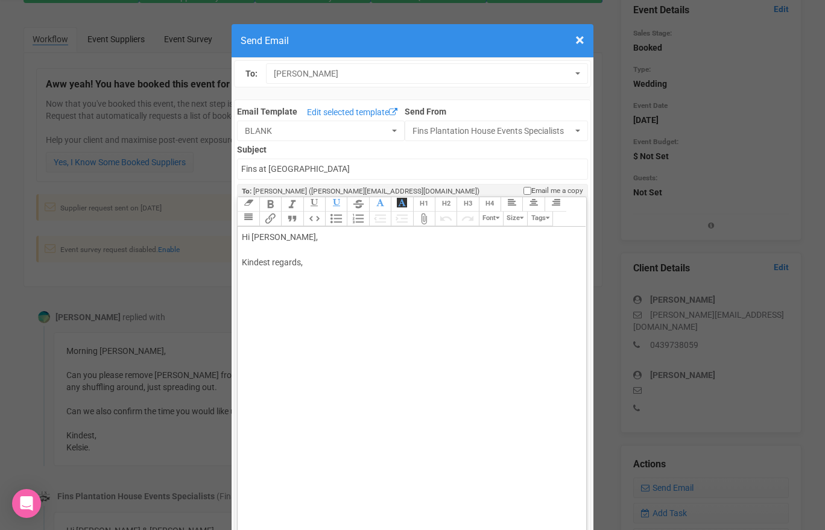
click at [256, 253] on div "Hi Kelsie Ellis, Kindest regards," at bounding box center [409, 262] width 335 height 63
click at [397, 259] on div "Hi Kelsie Ellis, Thanks for the update. I have amended fllor plan. Kindest rega…" at bounding box center [409, 275] width 335 height 89
click at [349, 274] on div "Hi Kelsie Ellis, Thanks for the update. I have amended floor plan. Kindest rega…" at bounding box center [409, 275] width 335 height 89
click at [286, 323] on div "Hi Kelsie Ellis, Thanks for the update. I have amended floor plan. We made your…" at bounding box center [409, 288] width 335 height 114
type trix-editor "<div>Hi Kelsie Ellis,<br><br>Thanks for the update. I have amended floor plan.<…"
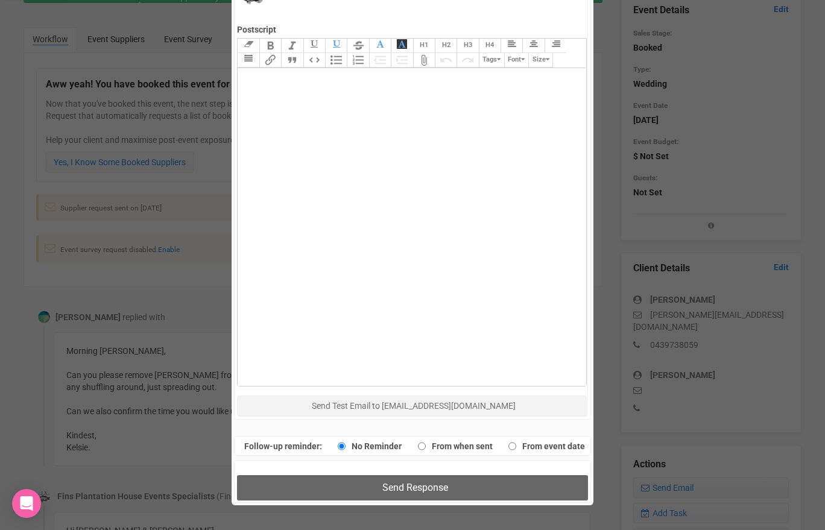
scroll to position [594, 0]
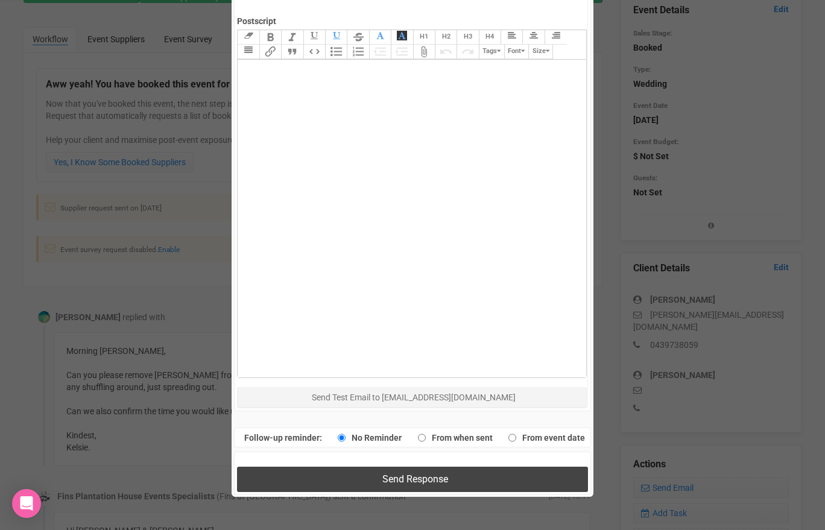
click at [295, 473] on button "Send Response" at bounding box center [412, 479] width 350 height 25
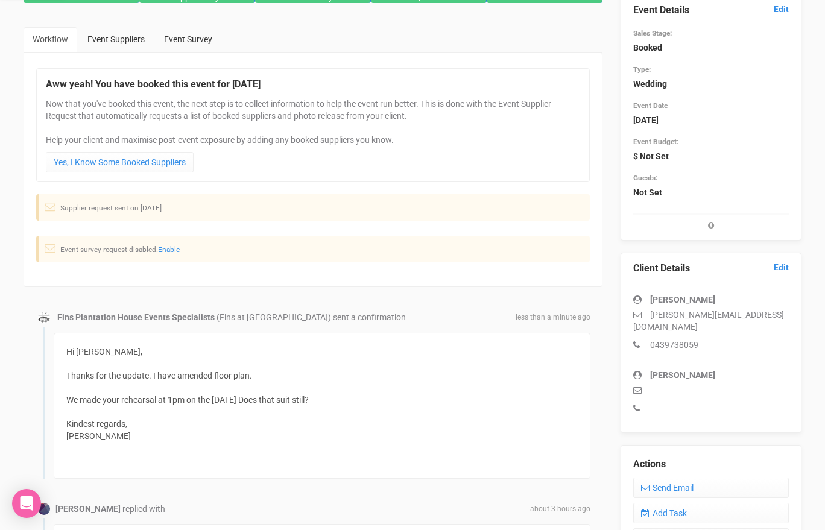
scroll to position [0, 0]
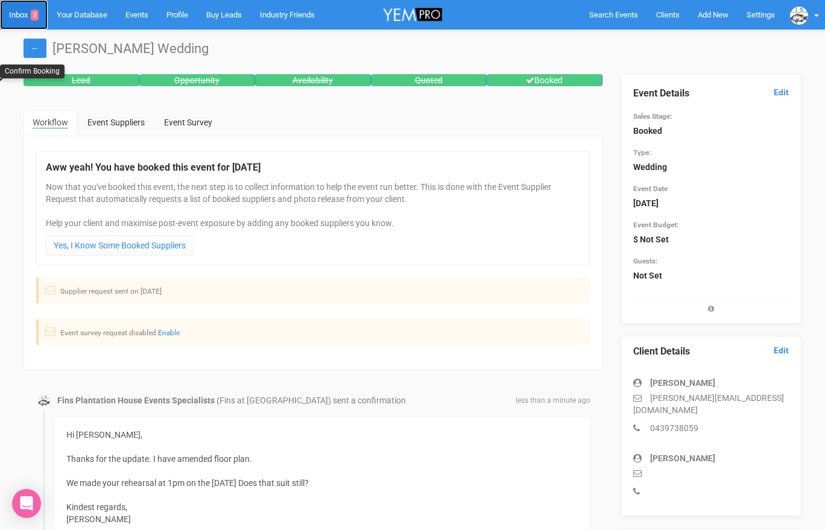
click at [14, 13] on link "Inbox 3" at bounding box center [24, 15] width 48 height 30
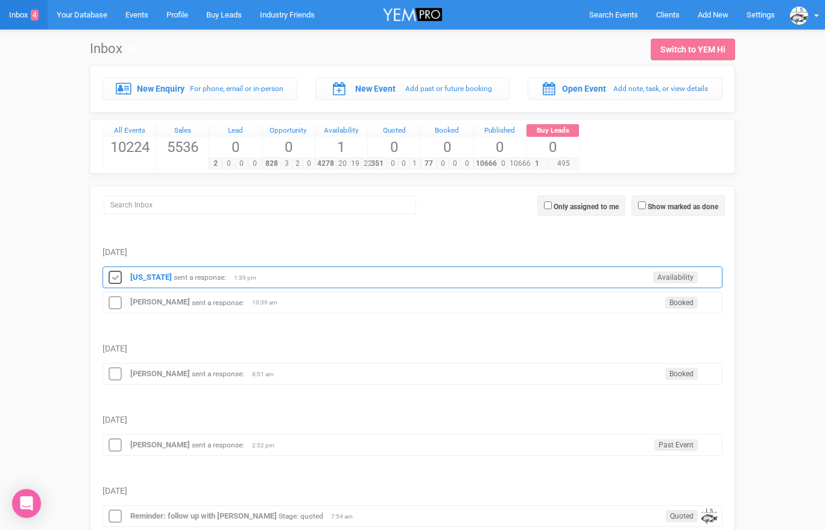
click at [116, 279] on icon at bounding box center [115, 278] width 18 height 16
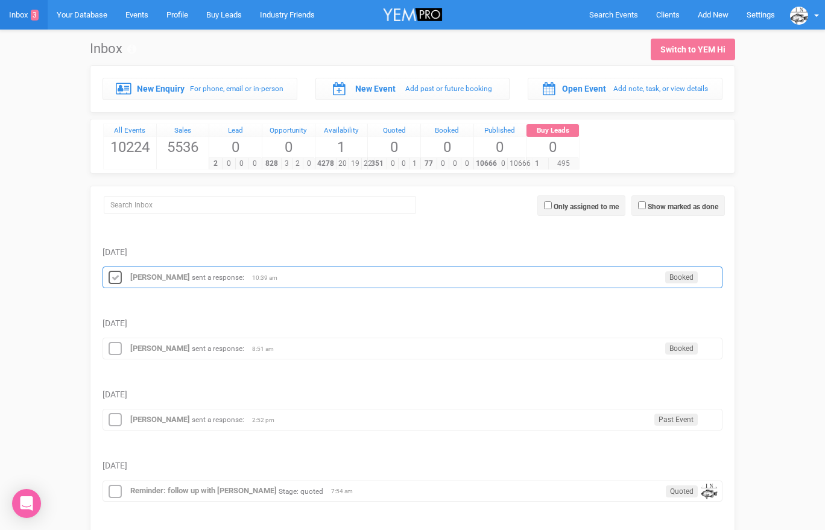
click at [114, 277] on icon at bounding box center [115, 278] width 18 height 16
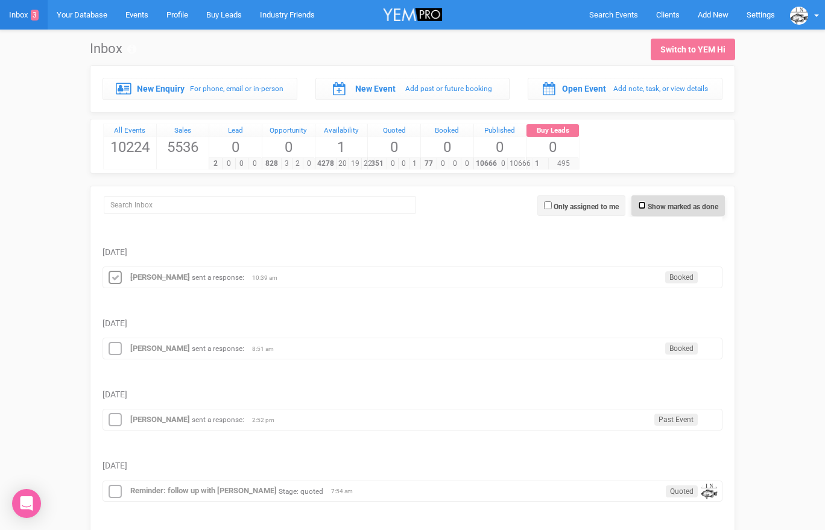
click at [638, 204] on input "Show marked as done" at bounding box center [642, 205] width 8 height 8
checkbox input "true"
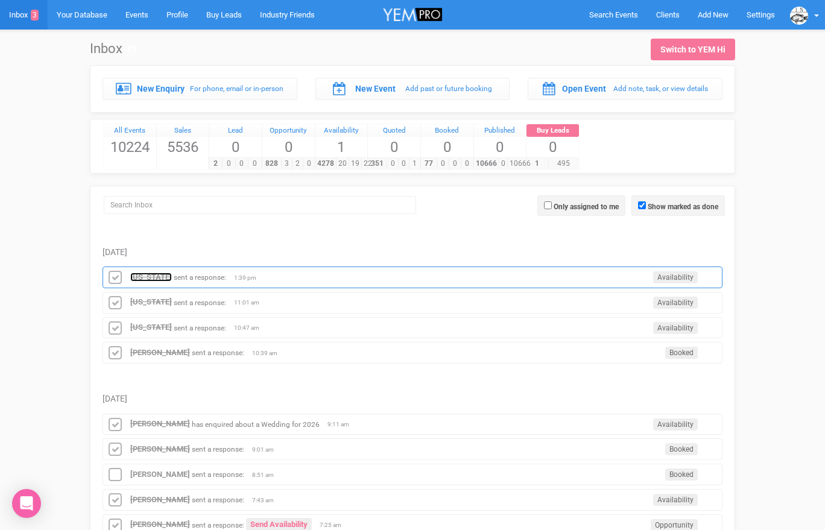
click at [145, 279] on strong "Georgia" at bounding box center [151, 277] width 42 height 9
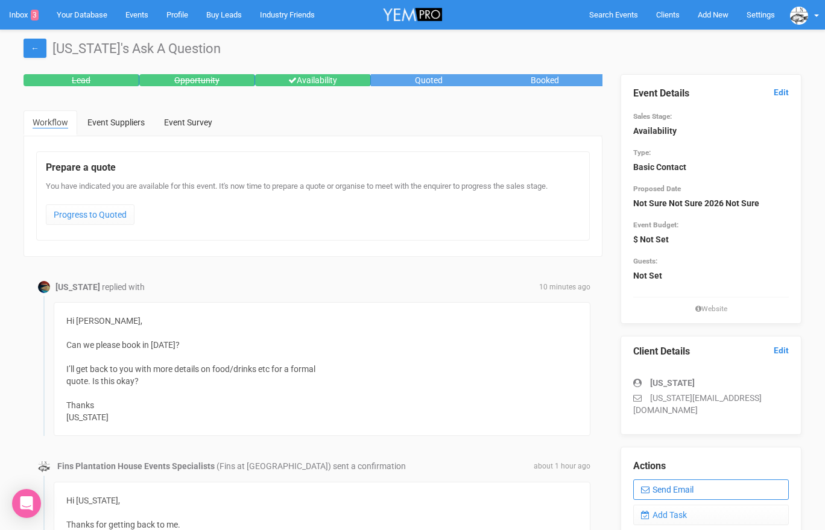
click at [660, 479] on link "Send Email" at bounding box center [711, 489] width 156 height 21
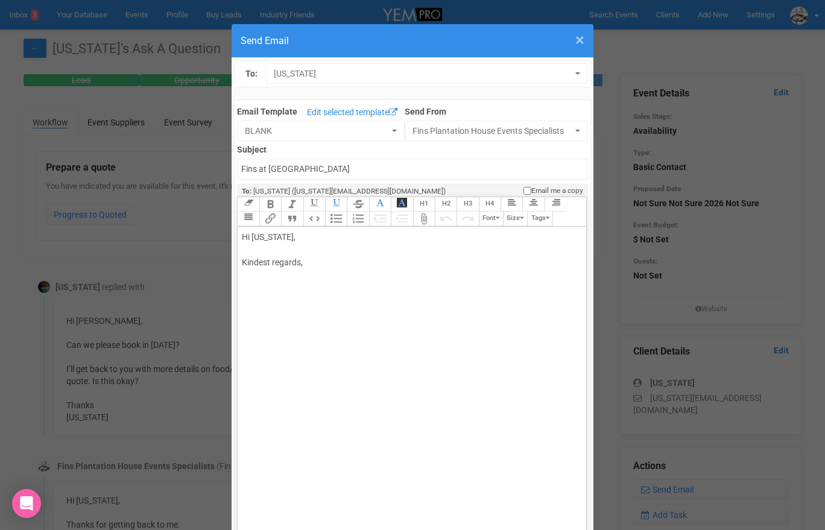
click at [582, 40] on span "×" at bounding box center [579, 40] width 9 height 20
